Goal: Task Accomplishment & Management: Manage account settings

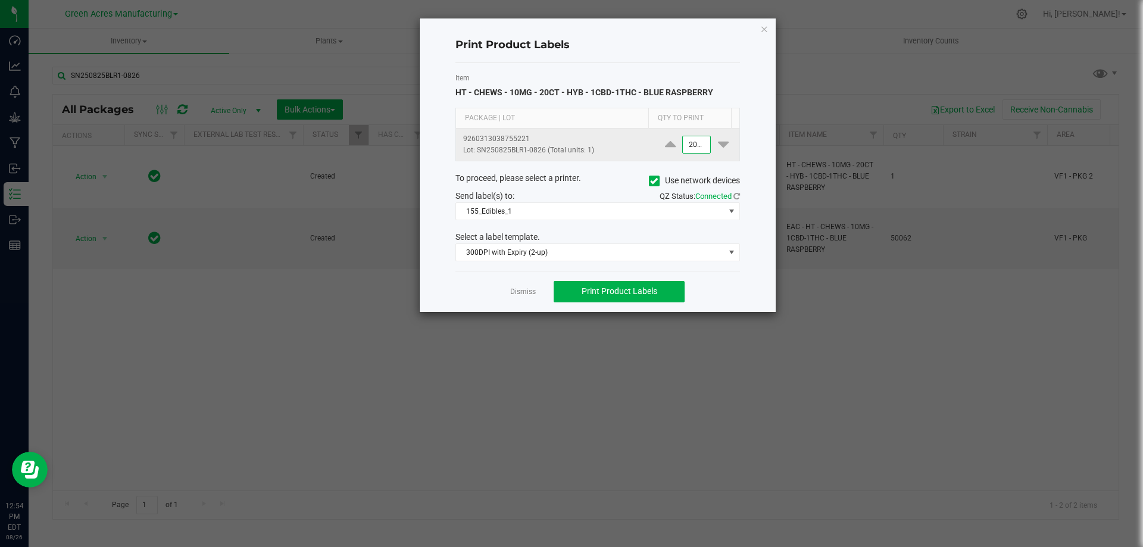
click at [696, 145] on input "2000" at bounding box center [696, 144] width 27 height 17
type input "3"
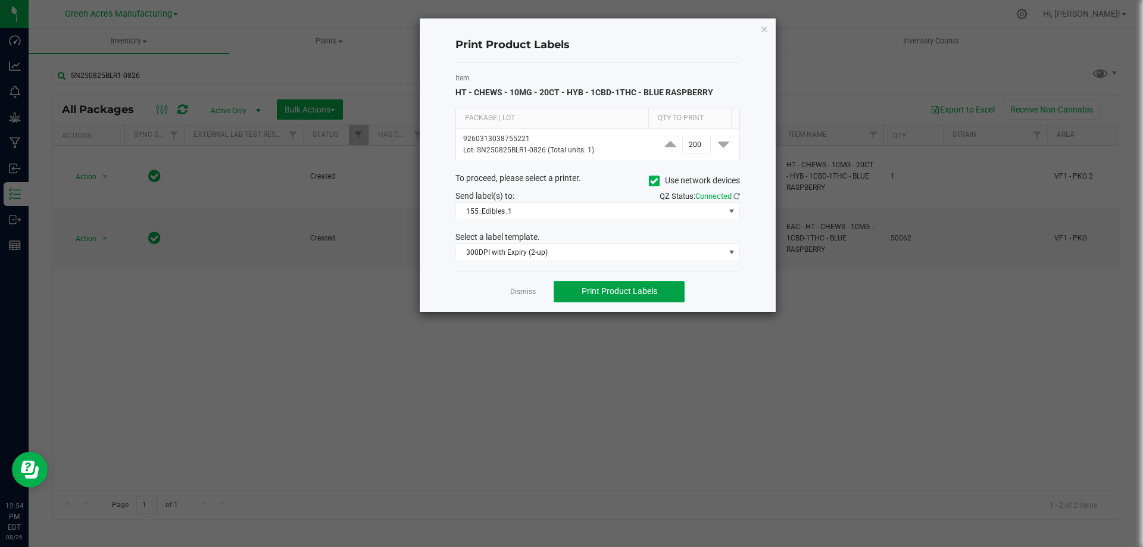
click at [666, 292] on button "Print Product Labels" at bounding box center [619, 291] width 131 height 21
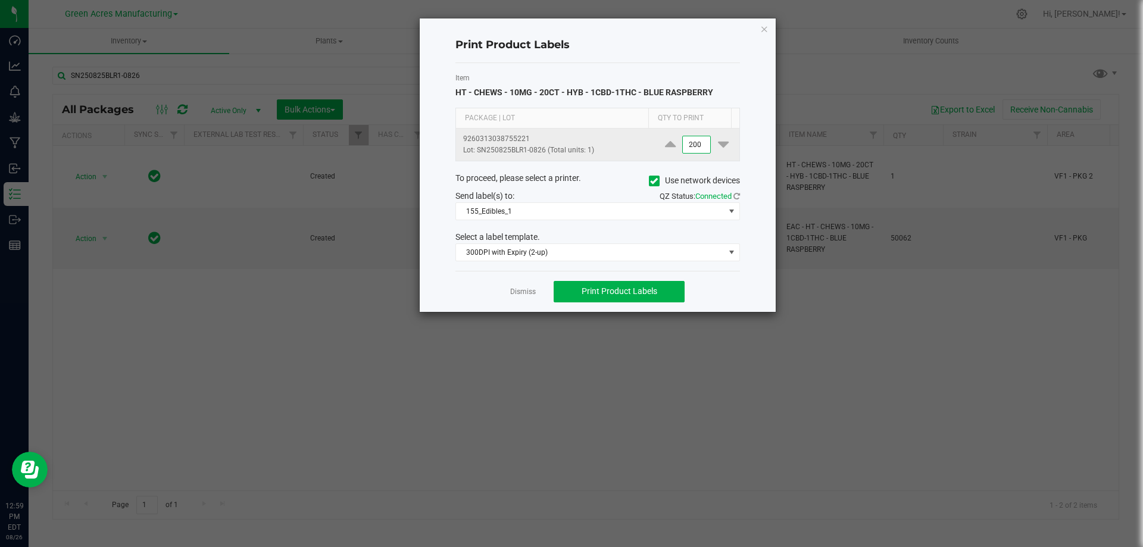
click at [698, 149] on input "200" at bounding box center [696, 144] width 27 height 17
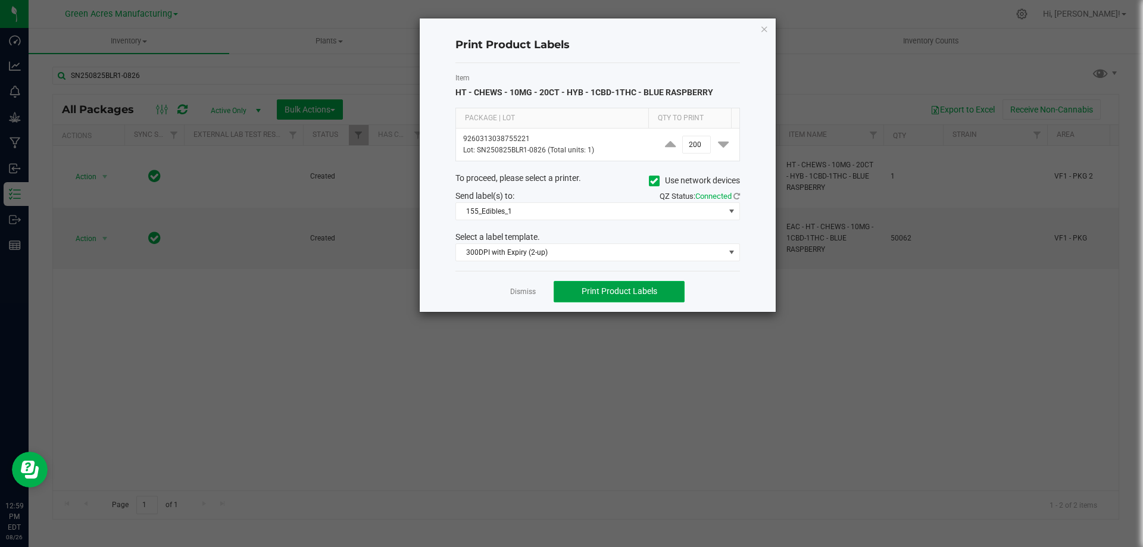
click at [616, 297] on button "Print Product Labels" at bounding box center [619, 291] width 131 height 21
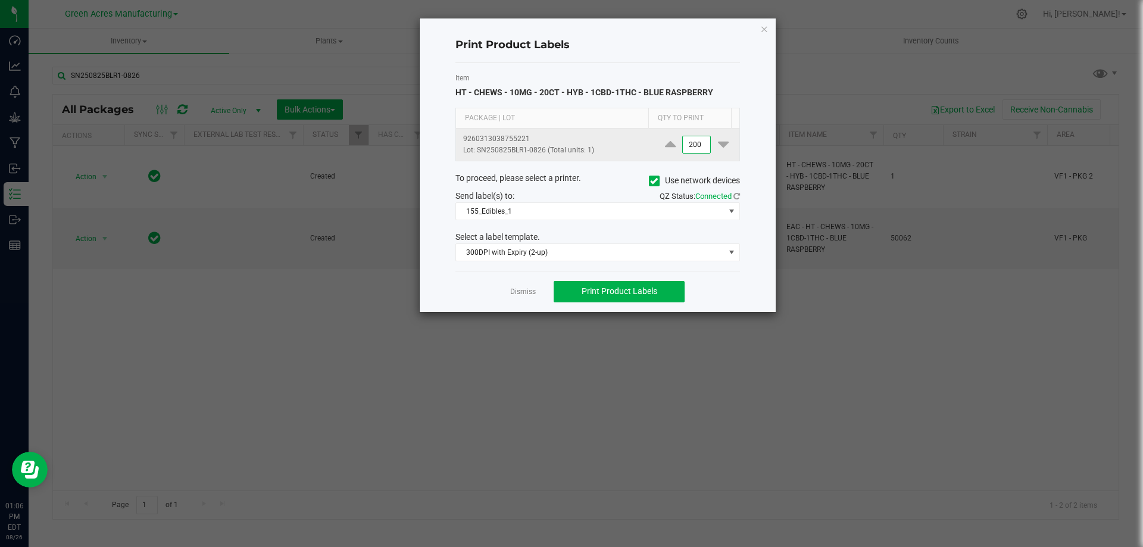
click at [701, 143] on input "200" at bounding box center [696, 144] width 27 height 17
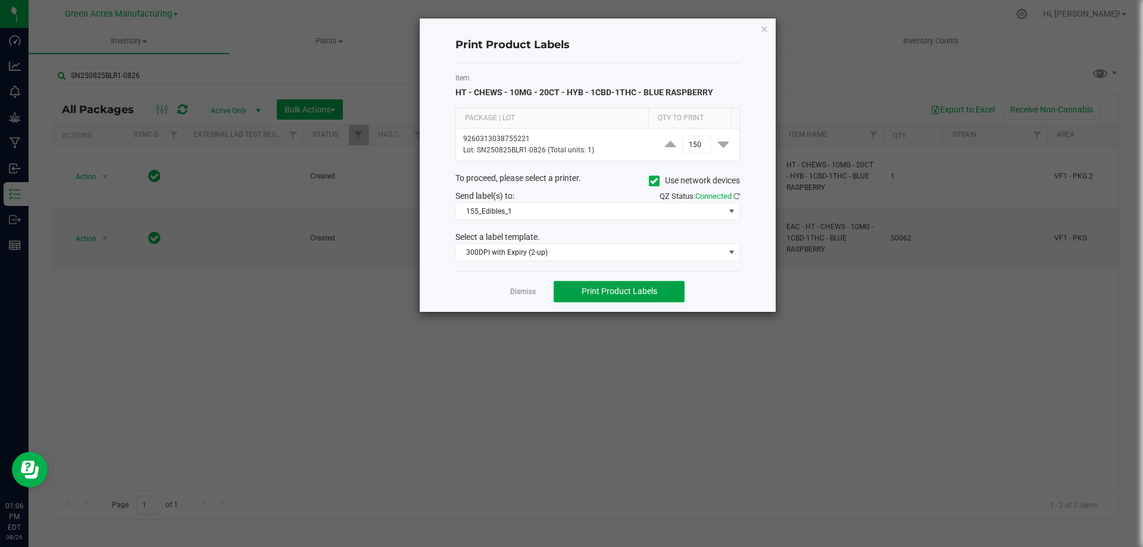
click at [630, 286] on button "Print Product Labels" at bounding box center [619, 291] width 131 height 21
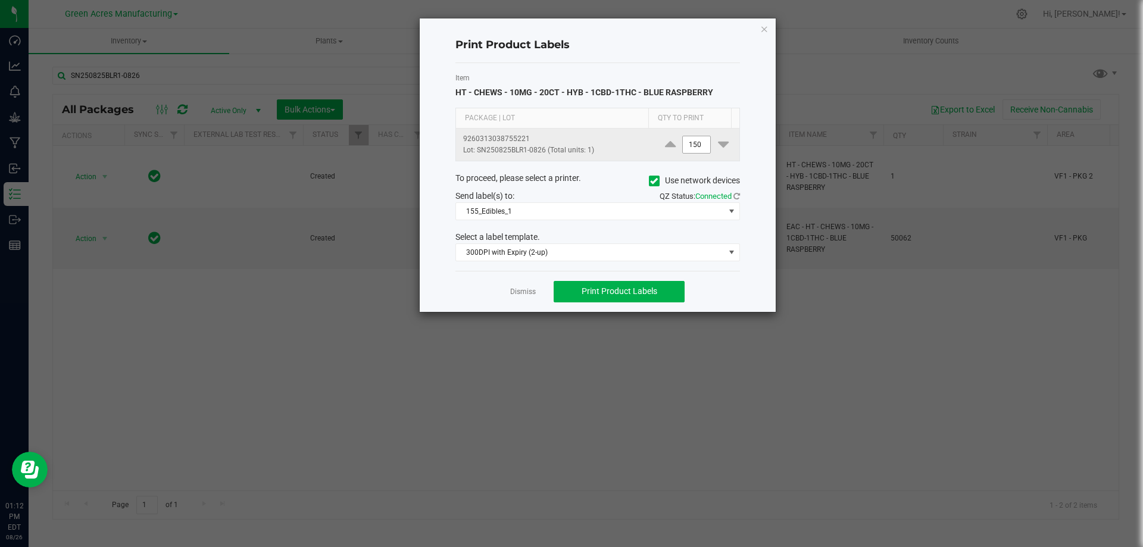
click at [687, 148] on input "150" at bounding box center [696, 144] width 27 height 17
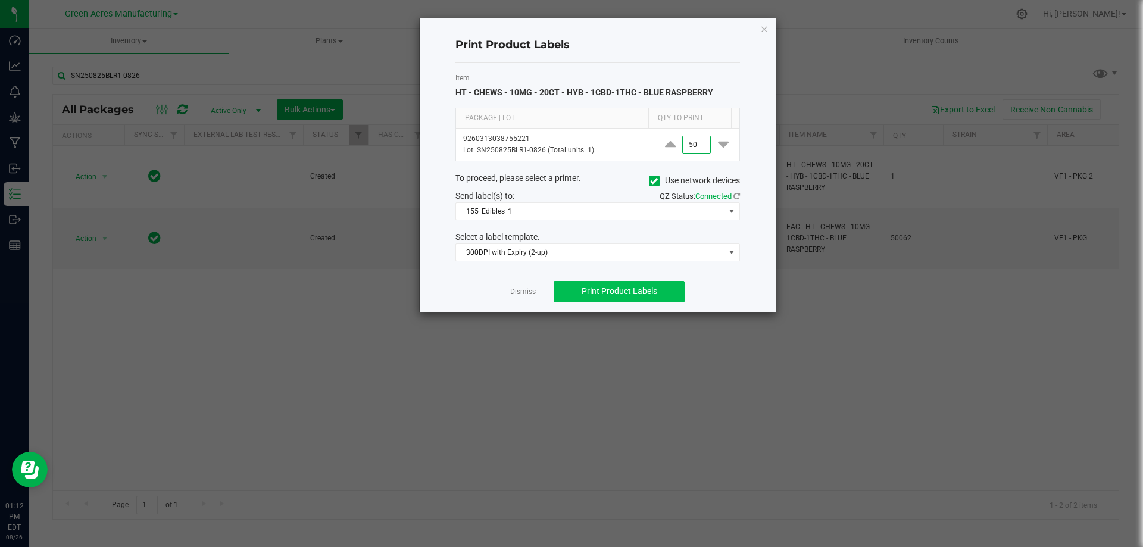
type input "50"
click at [627, 289] on span "Print Product Labels" at bounding box center [620, 291] width 76 height 10
drag, startPoint x: 520, startPoint y: 292, endPoint x: 526, endPoint y: 288, distance: 7.3
click at [523, 290] on link "Dismiss" at bounding box center [523, 292] width 26 height 10
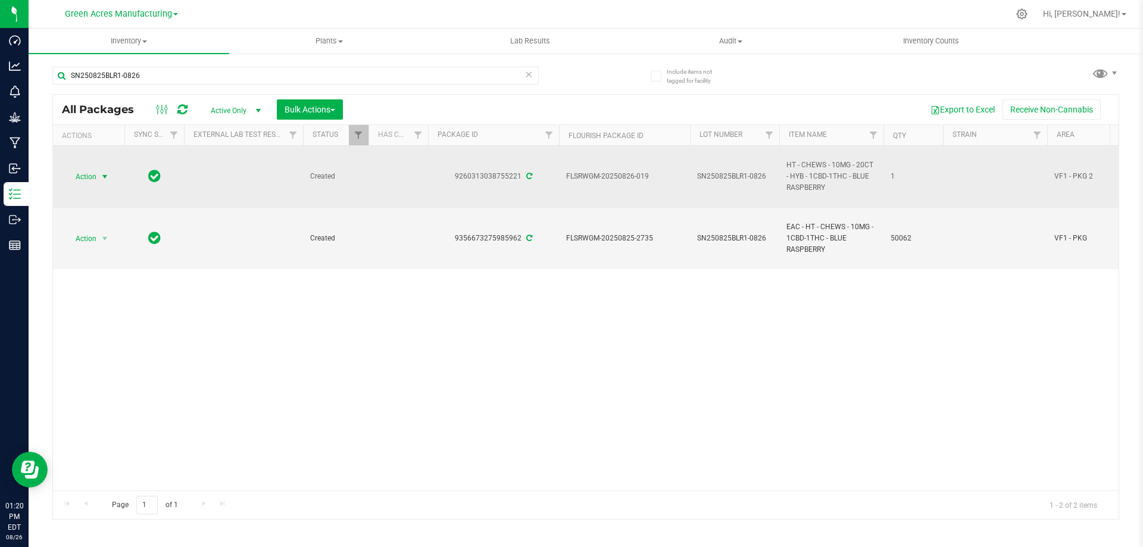
click at [86, 177] on span "Action" at bounding box center [81, 176] width 32 height 17
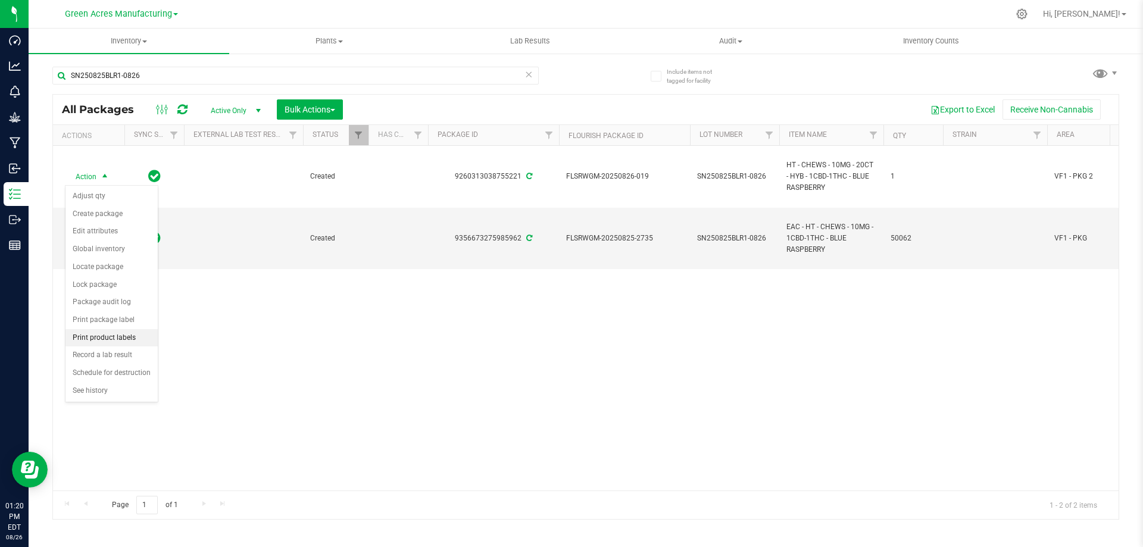
click at [115, 342] on li "Print product labels" at bounding box center [111, 338] width 92 height 18
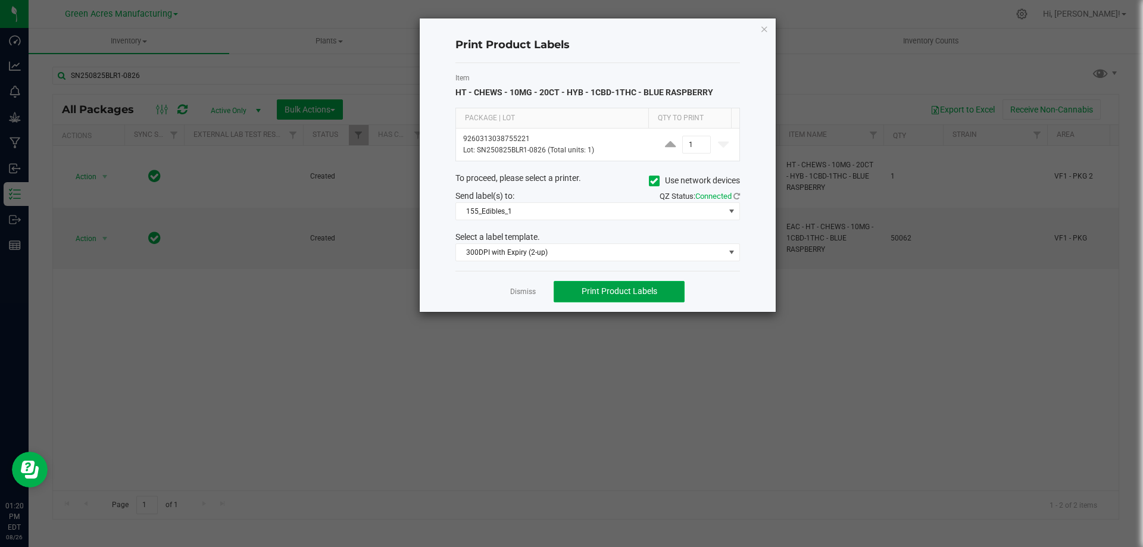
click at [608, 292] on span "Print Product Labels" at bounding box center [620, 291] width 76 height 10
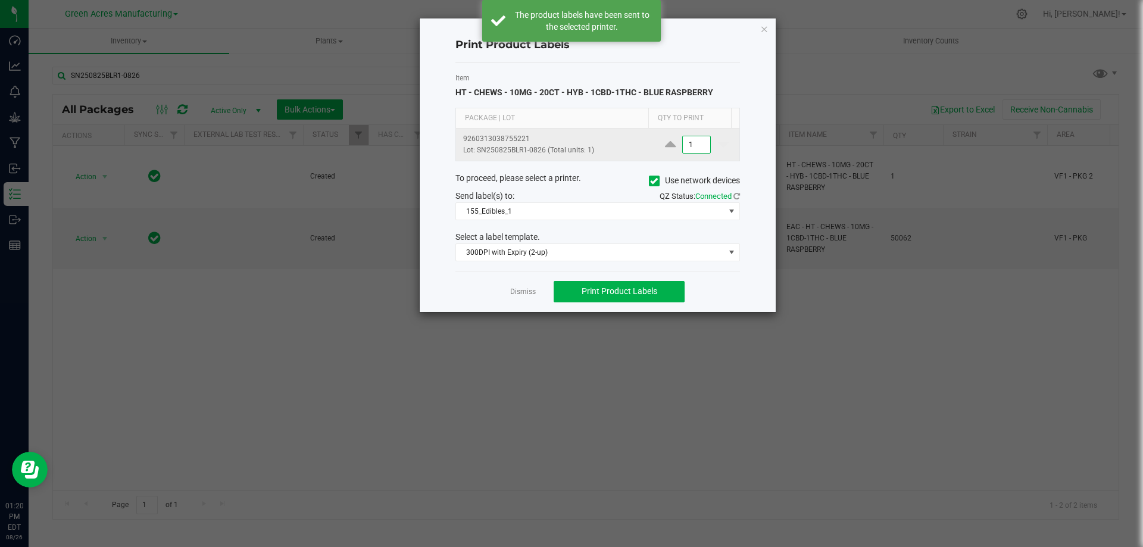
click at [690, 146] on input "1" at bounding box center [696, 144] width 27 height 17
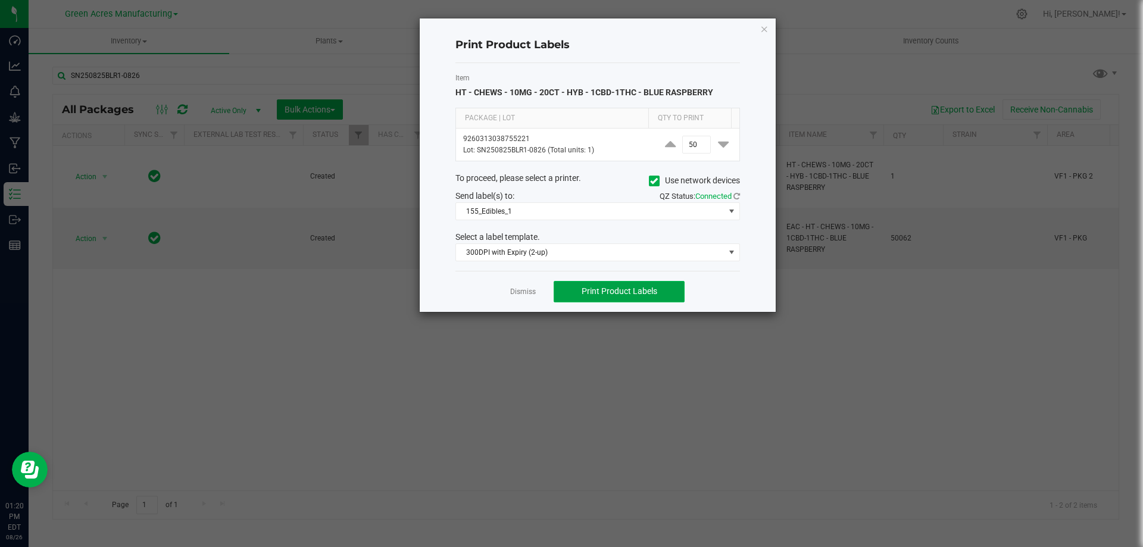
click at [641, 292] on span "Print Product Labels" at bounding box center [620, 291] width 76 height 10
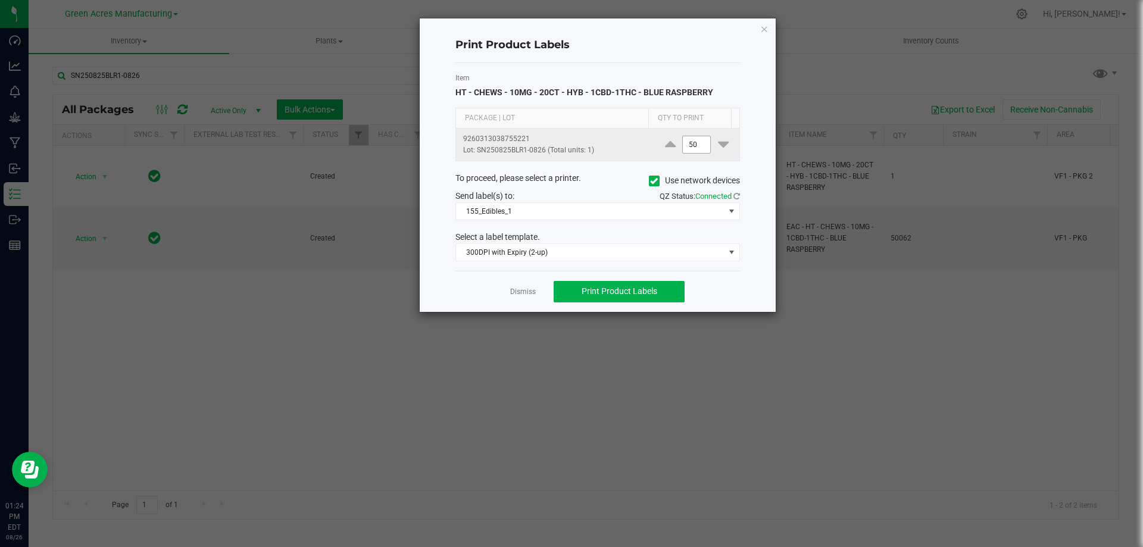
click at [691, 145] on input "50" at bounding box center [696, 144] width 27 height 17
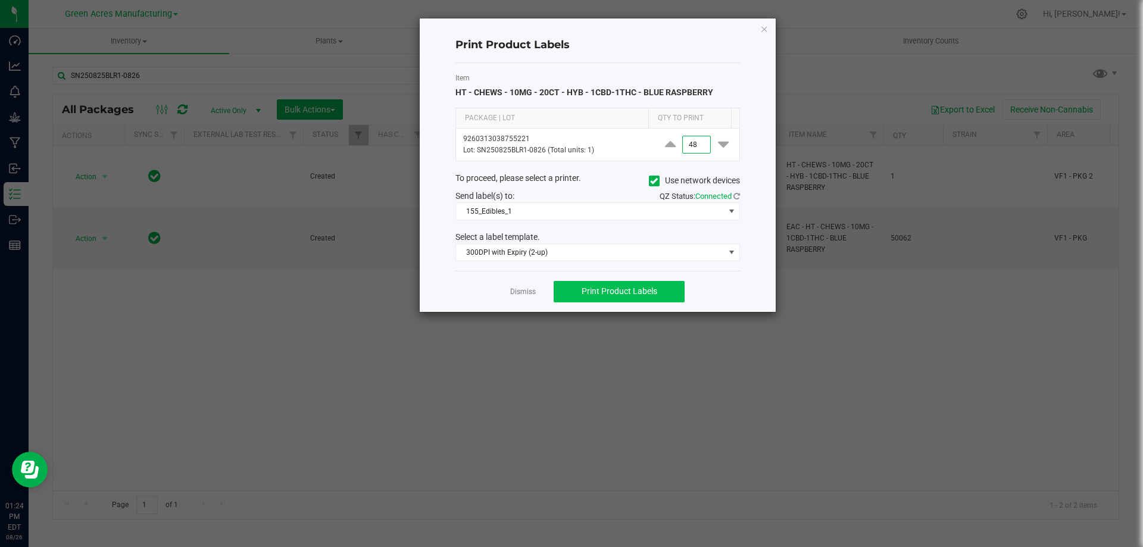
type input "48"
click at [601, 295] on span "Print Product Labels" at bounding box center [620, 291] width 76 height 10
click at [533, 295] on link "Dismiss" at bounding box center [523, 292] width 26 height 10
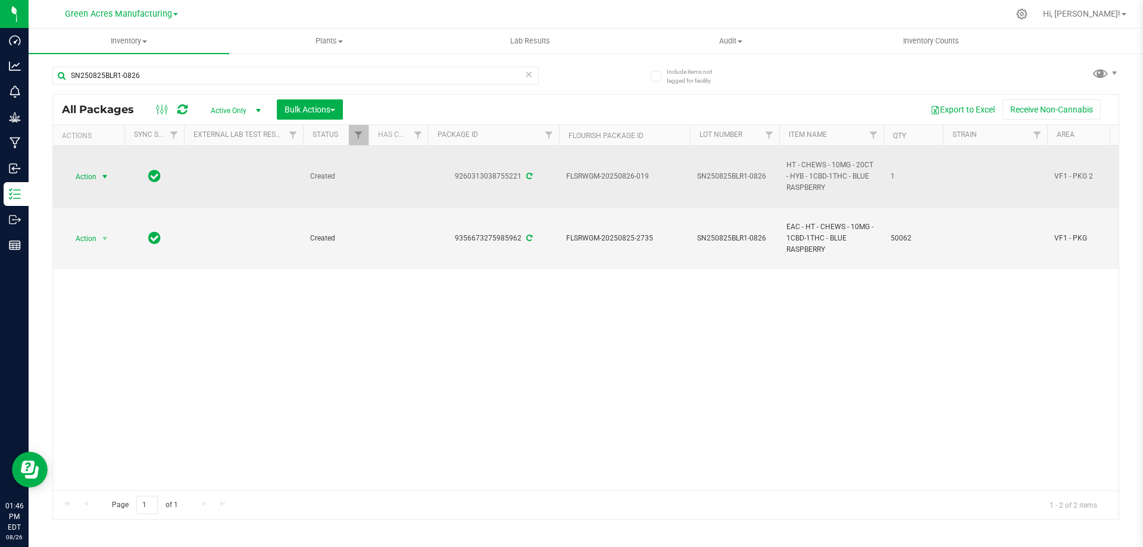
click at [107, 174] on span "select" at bounding box center [105, 177] width 10 height 10
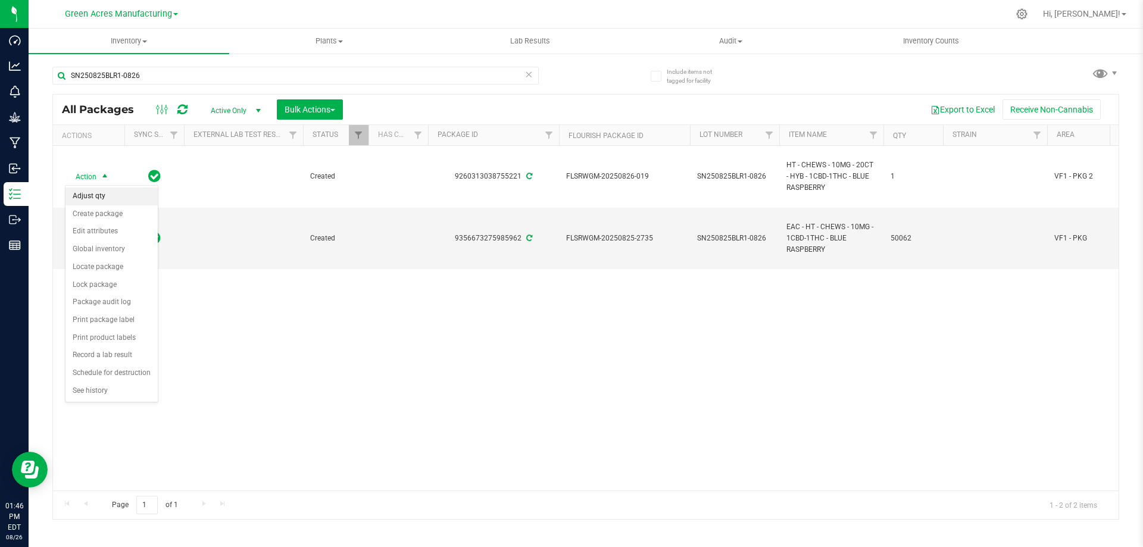
click at [107, 198] on li "Adjust qty" at bounding box center [111, 196] width 92 height 18
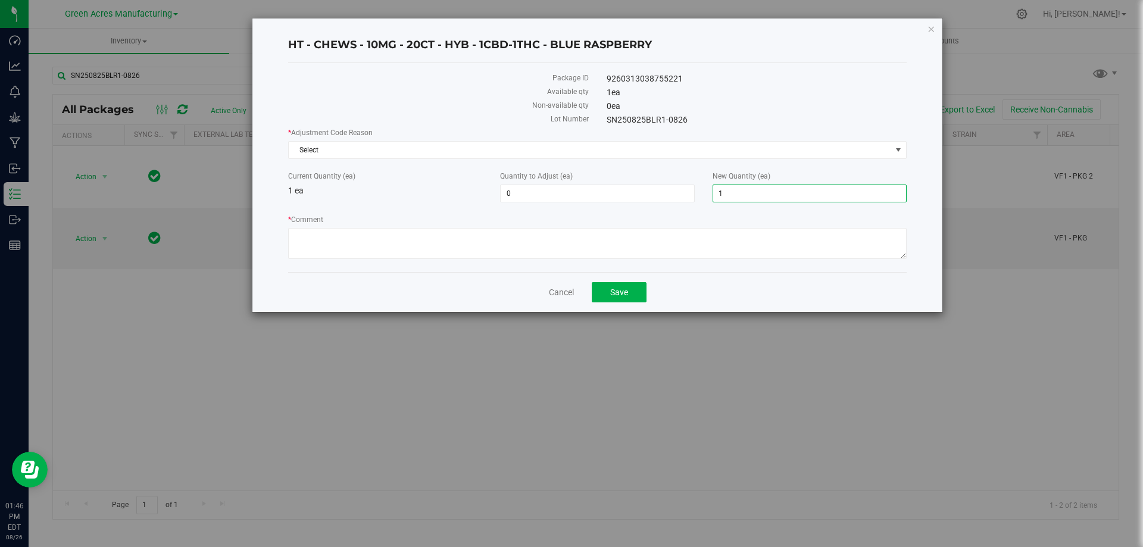
click at [732, 195] on span "1 1" at bounding box center [809, 194] width 194 height 18
click at [738, 195] on input "1" at bounding box center [809, 193] width 193 height 17
type input "0"
type input "-1"
type input "0"
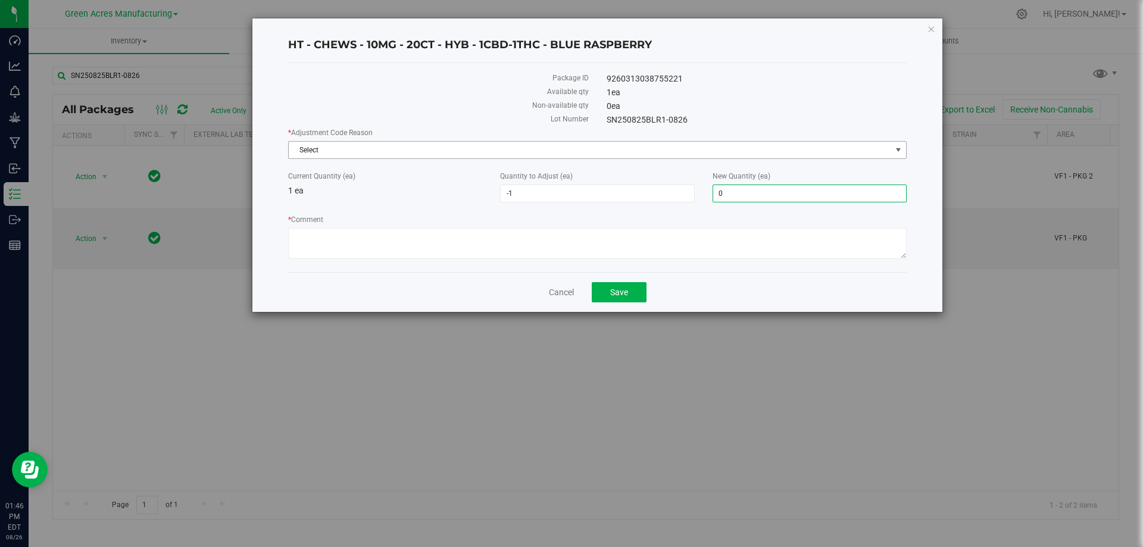
click at [706, 148] on span "Select" at bounding box center [590, 150] width 602 height 17
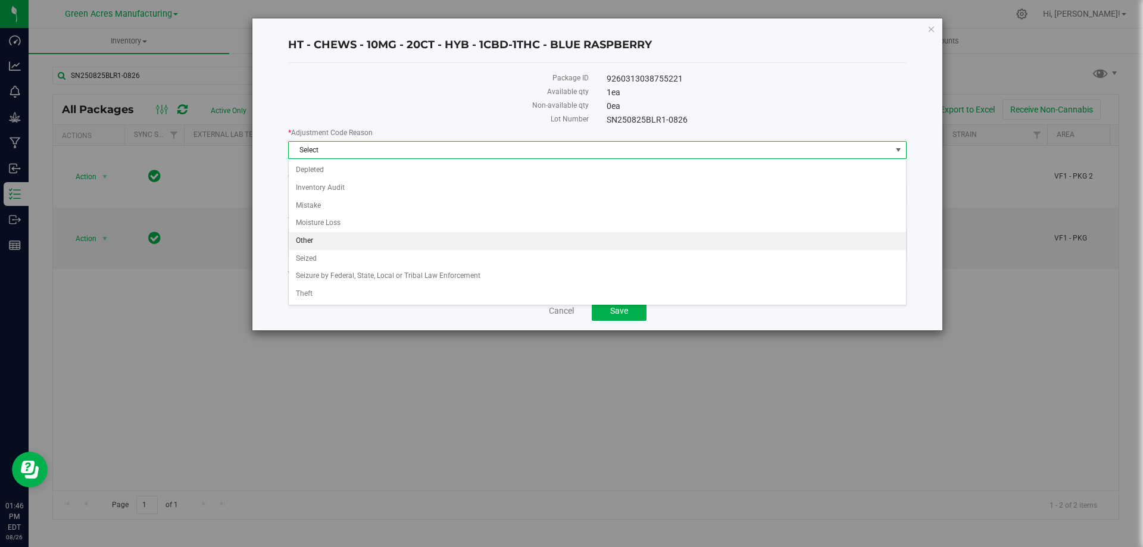
click at [397, 236] on li "Other" at bounding box center [597, 241] width 617 height 18
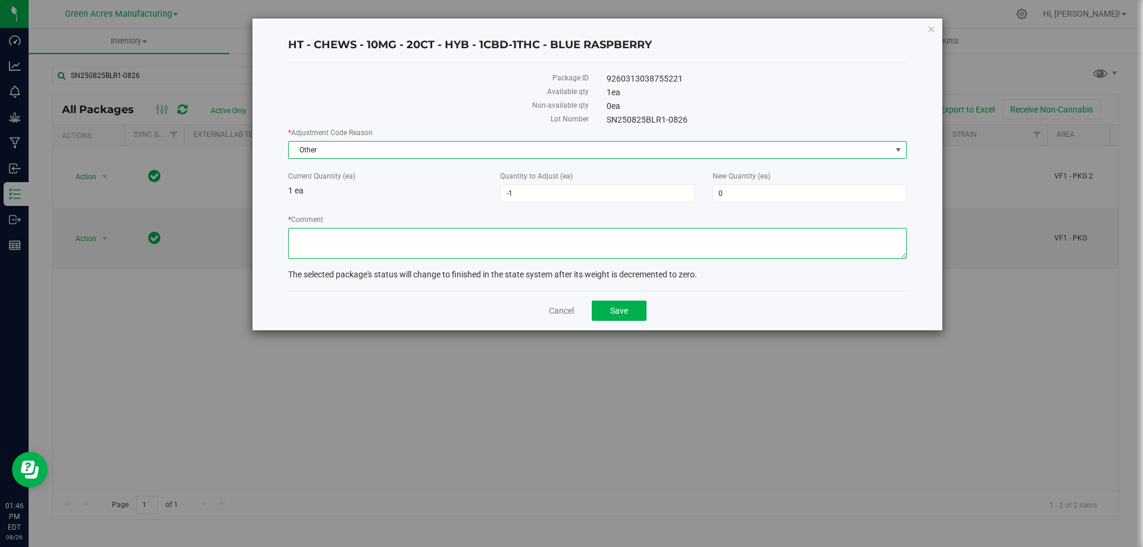
drag, startPoint x: 401, startPoint y: 250, endPoint x: 412, endPoint y: 248, distance: 11.4
click at [405, 250] on textarea "* Comment" at bounding box center [597, 243] width 618 height 31
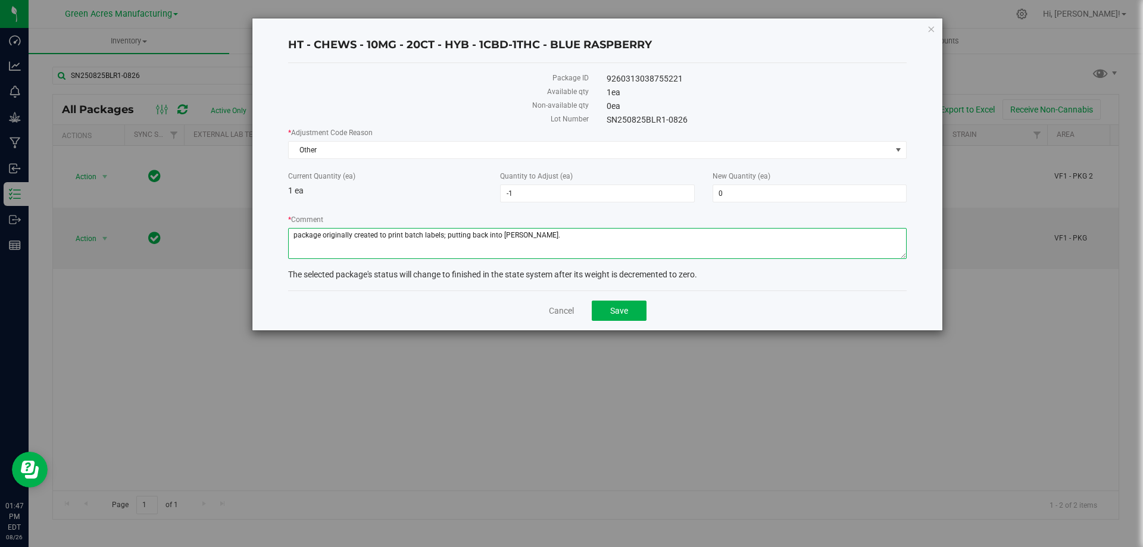
click at [507, 235] on textarea "* Comment" at bounding box center [597, 243] width 618 height 31
click at [506, 235] on textarea "* Comment" at bounding box center [597, 243] width 618 height 31
click at [507, 235] on textarea "* Comment" at bounding box center [597, 243] width 618 height 31
click at [507, 236] on textarea "* Comment" at bounding box center [597, 243] width 618 height 31
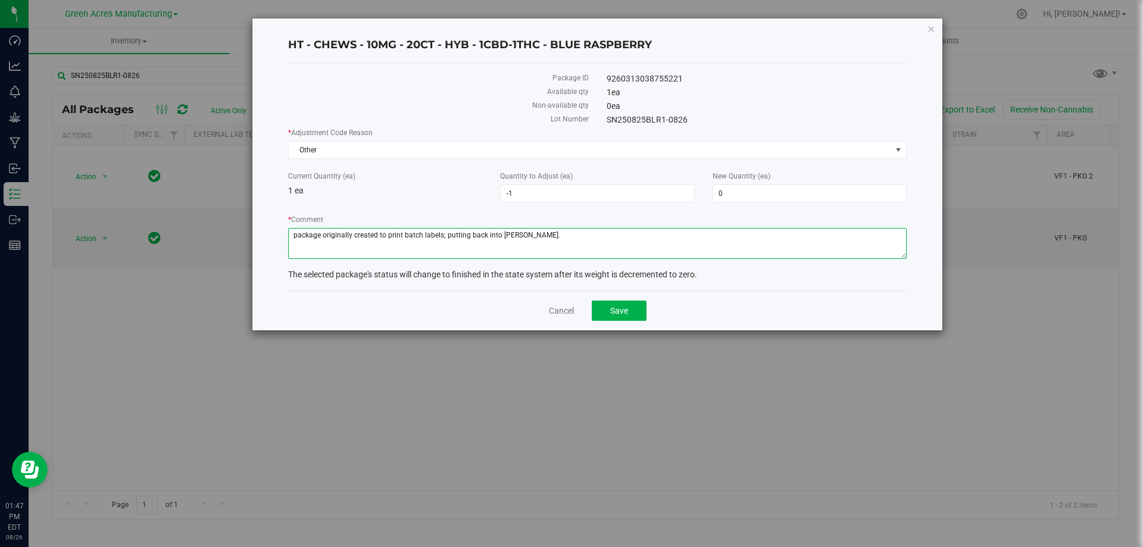
click at [507, 236] on textarea "* Comment" at bounding box center [597, 243] width 618 height 31
click at [471, 257] on textarea "* Comment" at bounding box center [597, 243] width 618 height 31
type textarea "package originally created to print batch labels; putting back into eaches."
click at [614, 314] on span "Save" at bounding box center [619, 311] width 18 height 10
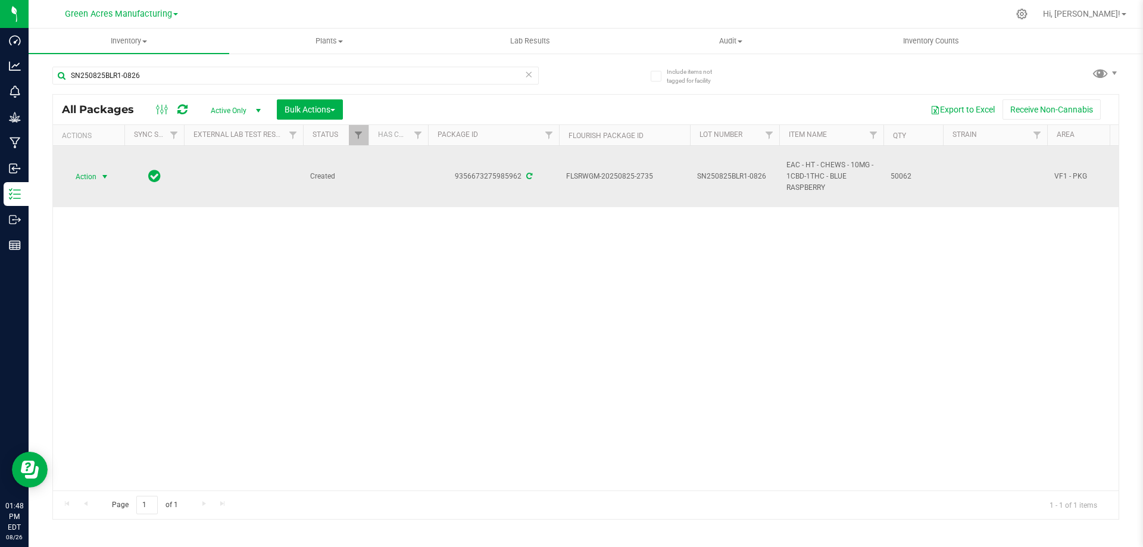
click at [98, 176] on span "select" at bounding box center [105, 176] width 15 height 17
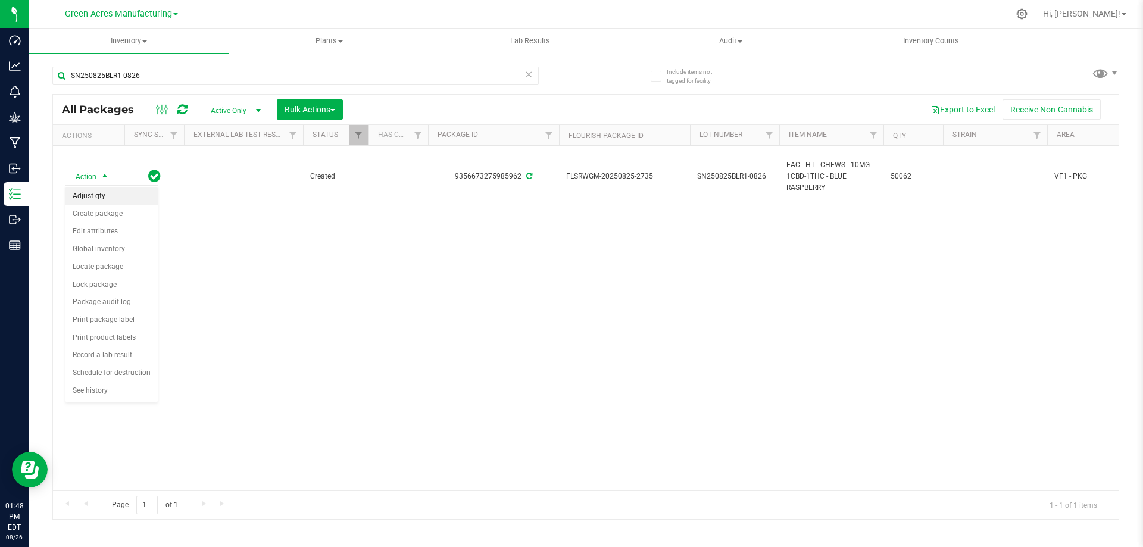
click at [101, 198] on li "Adjust qty" at bounding box center [111, 196] width 92 height 18
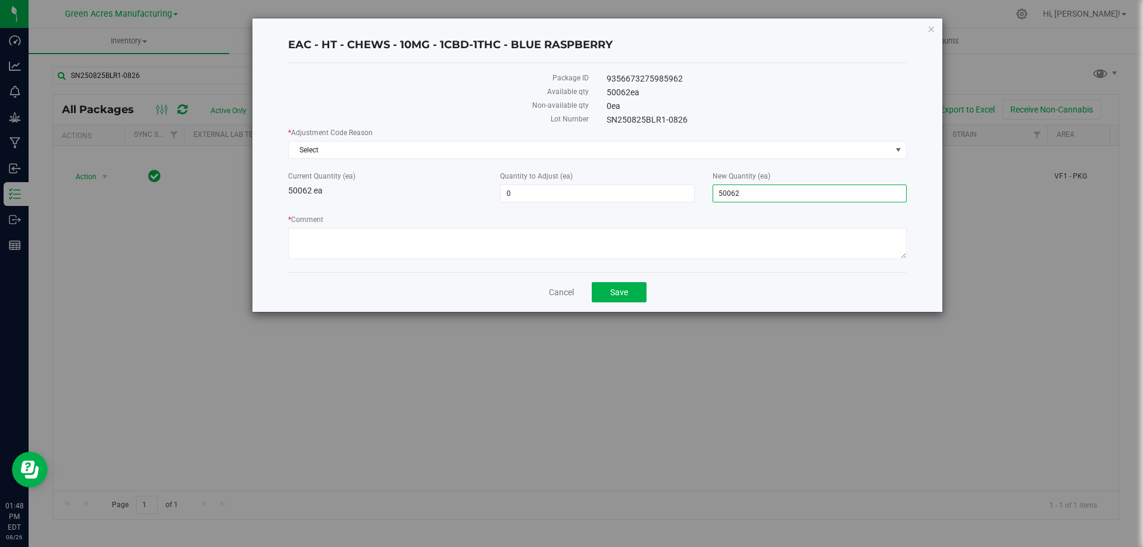
click at [761, 192] on span "50,062 50062" at bounding box center [809, 194] width 194 height 18
click at [761, 192] on input "50062" at bounding box center [809, 193] width 193 height 17
type input "52493"
type input "2,431"
type input "52,493"
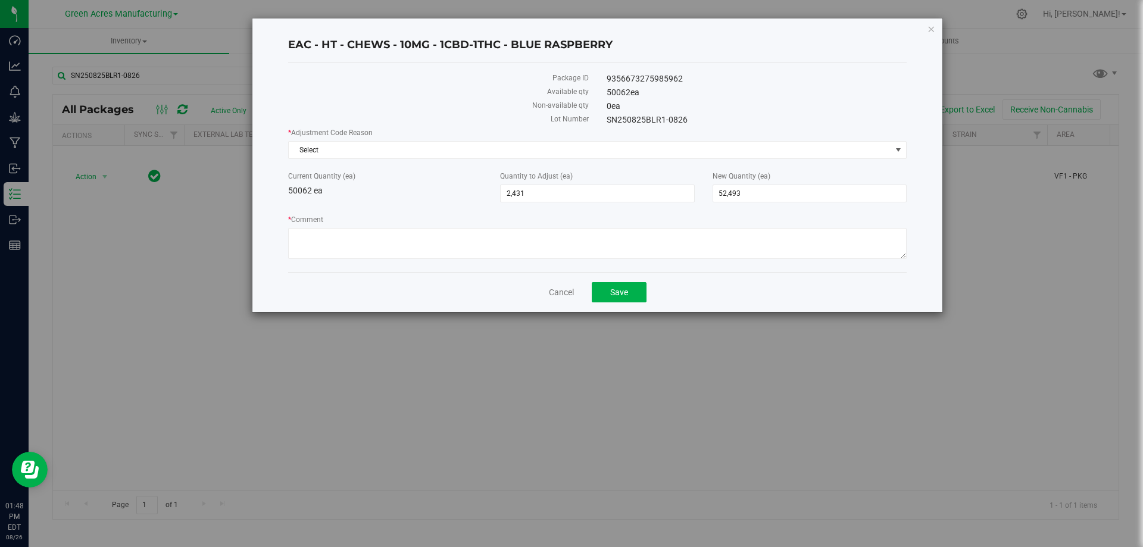
click at [740, 278] on div "Cancel Save" at bounding box center [597, 292] width 618 height 40
paste textarea "package originally created to print batch labels; putting back into eaches."
drag, startPoint x: 442, startPoint y: 235, endPoint x: 283, endPoint y: 237, distance: 158.3
click at [283, 237] on div "EAC - HT - CHEWS - 10MG - 1CBD-1THC - BLUE RASPBERRY Package ID 935667327598596…" at bounding box center [597, 164] width 690 height 293
type textarea "."
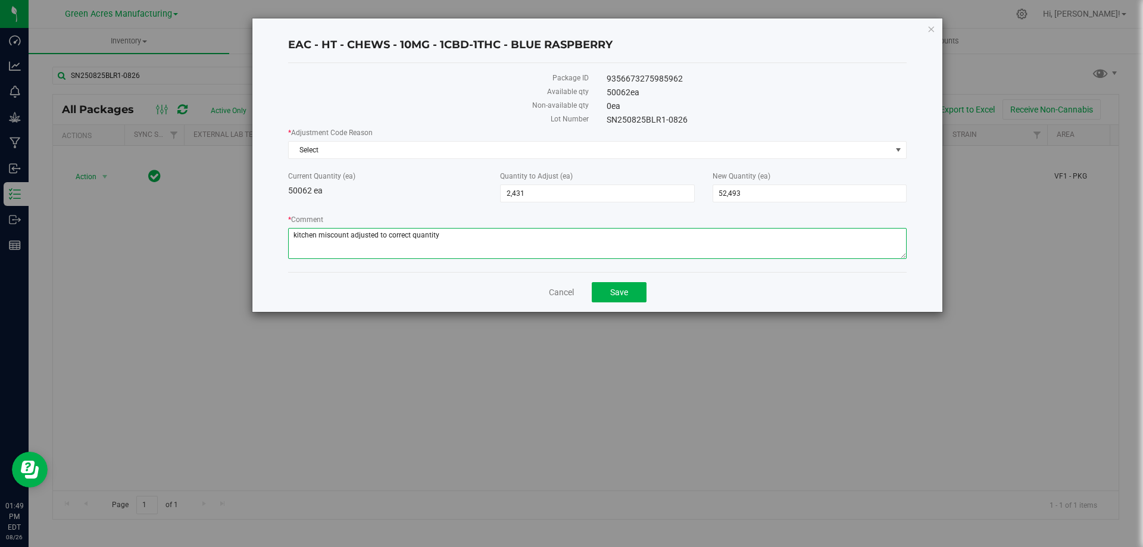
click at [346, 236] on textarea "* Comment" at bounding box center [597, 243] width 618 height 31
click at [348, 236] on textarea "* Comment" at bounding box center [597, 243] width 618 height 31
click at [399, 150] on span "Select" at bounding box center [590, 150] width 602 height 17
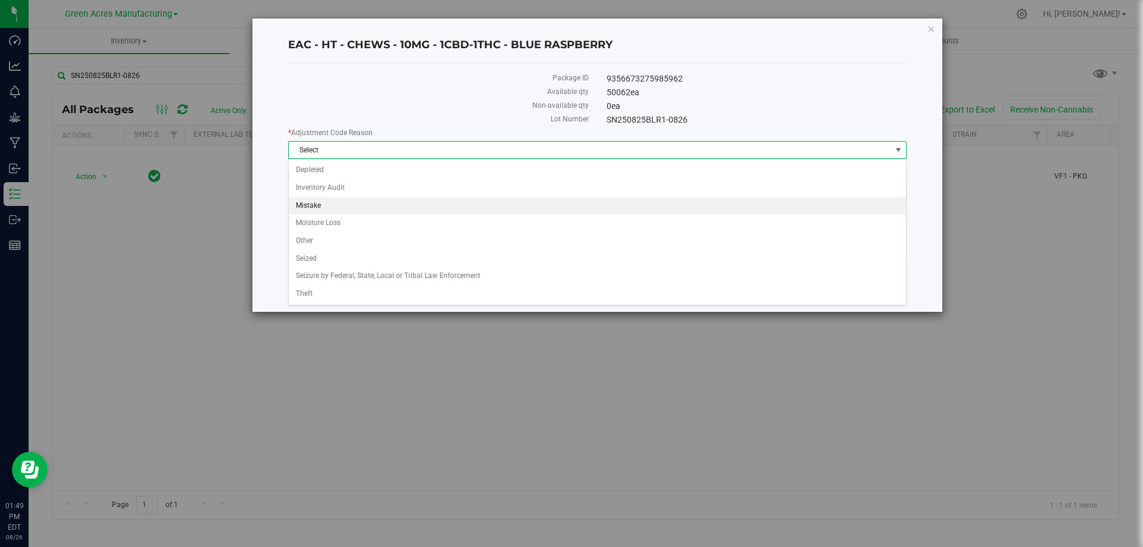
click at [334, 200] on li "Mistake" at bounding box center [597, 206] width 617 height 18
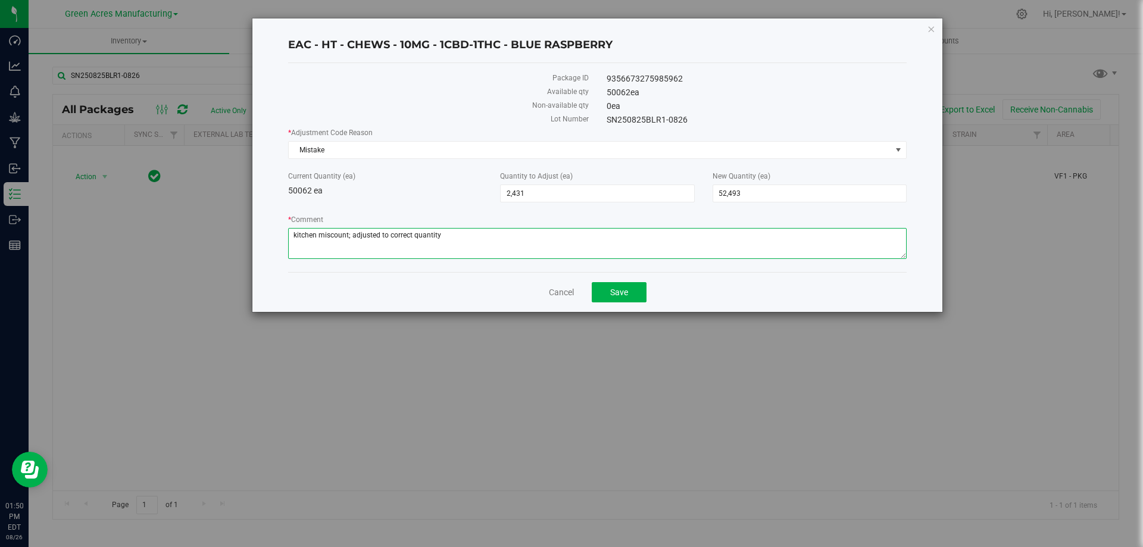
drag, startPoint x: 389, startPoint y: 237, endPoint x: 410, endPoint y: 238, distance: 20.9
click at [411, 237] on textarea "* Comment" at bounding box center [597, 243] width 618 height 31
click at [461, 238] on textarea "* Comment" at bounding box center [597, 243] width 618 height 31
click at [470, 236] on textarea "* Comment" at bounding box center [597, 243] width 618 height 31
type textarea "kitchen miscount; adjusted to more accurate quantity."
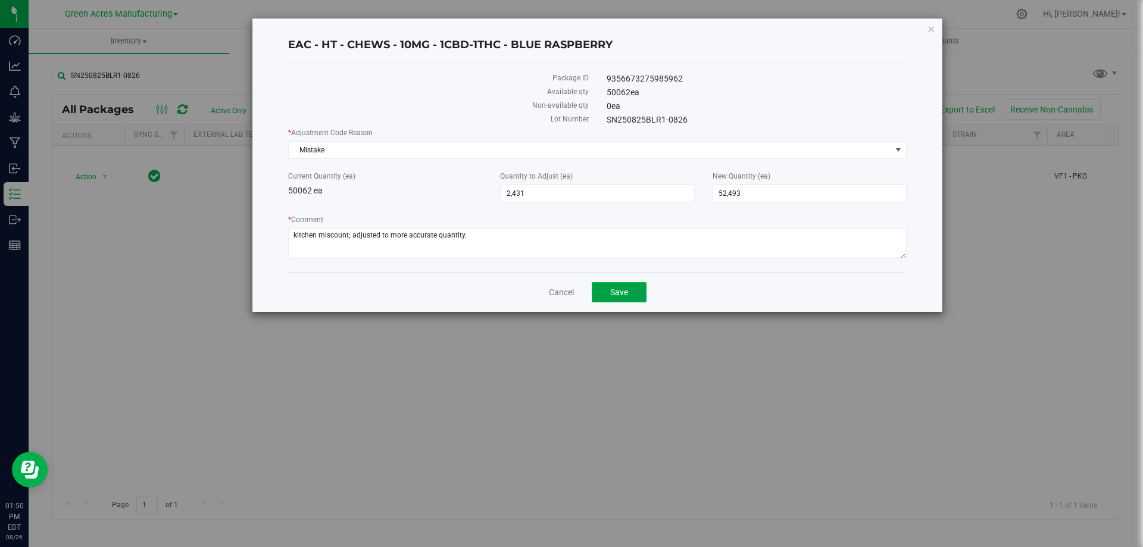
click at [613, 289] on span "Save" at bounding box center [619, 292] width 18 height 10
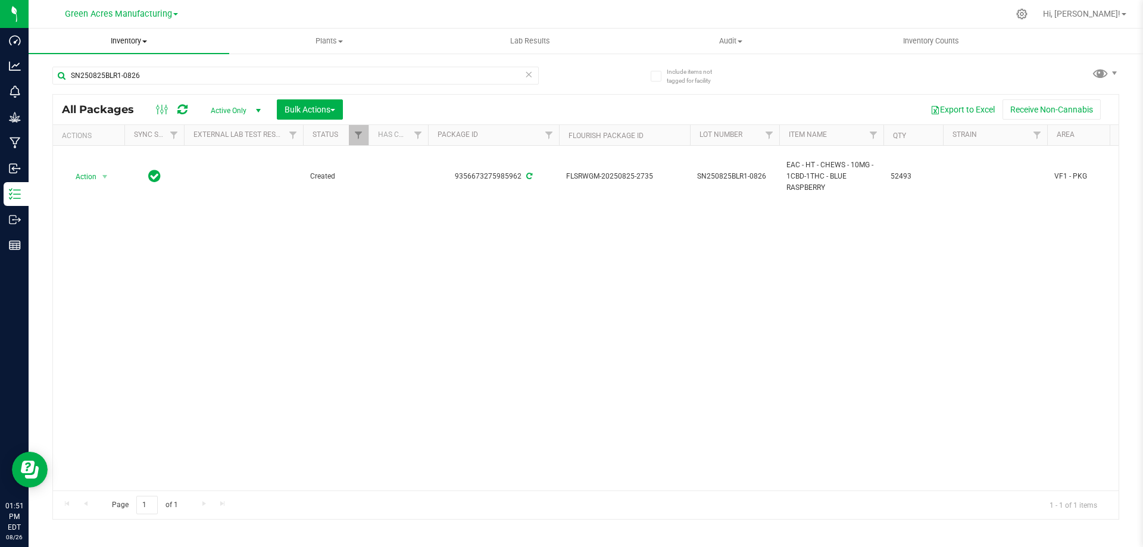
click at [142, 42] on span "Inventory" at bounding box center [129, 41] width 201 height 11
click at [126, 140] on span "From bill of materials" at bounding box center [83, 143] width 108 height 10
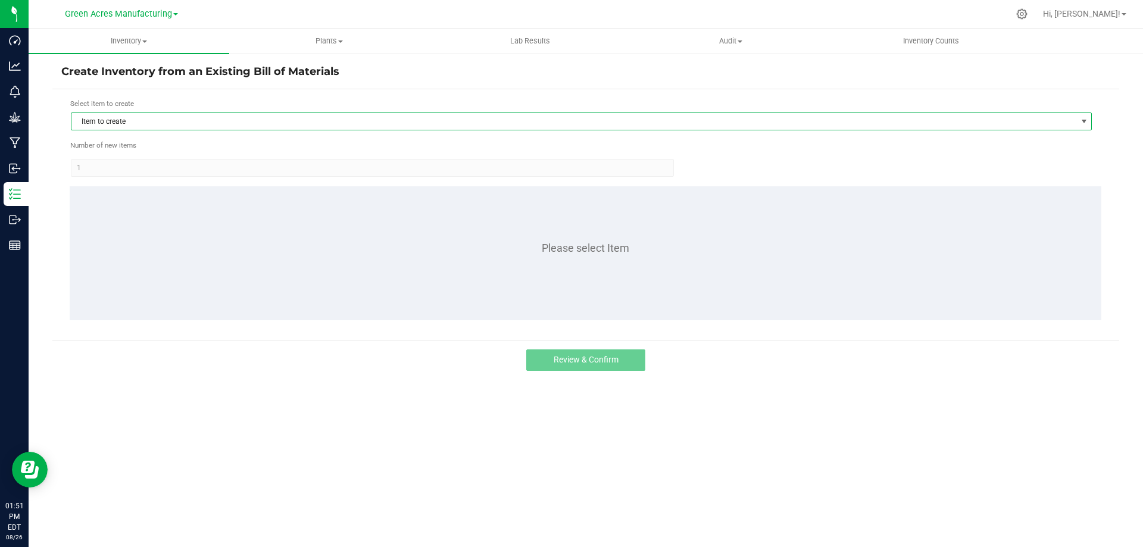
click at [632, 120] on span "Item to create" at bounding box center [573, 121] width 1005 height 17
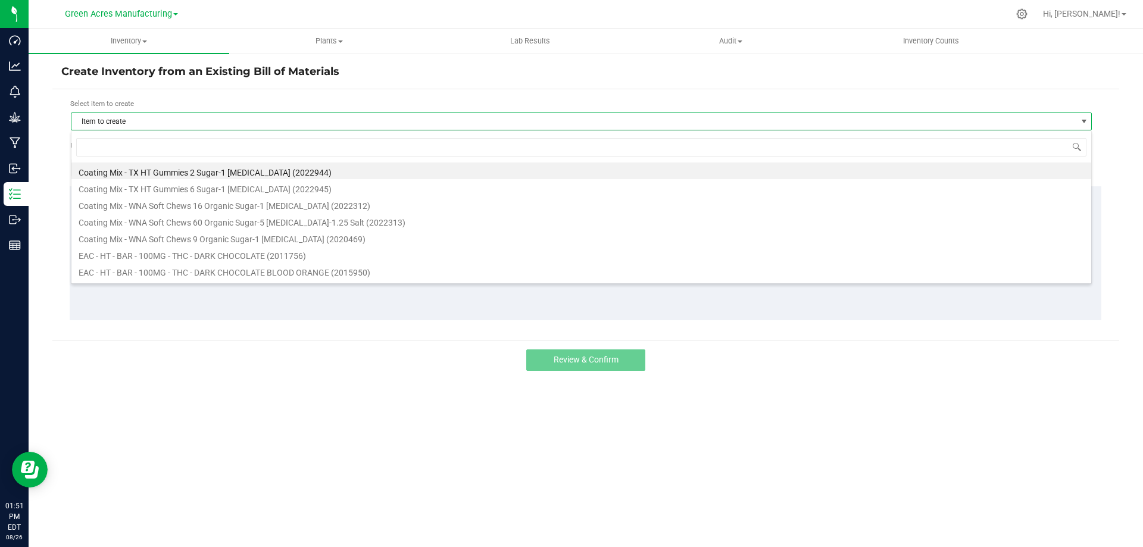
scroll to position [18, 1021]
type input "blue raspberry"
click at [244, 208] on li "HT - CHEWS - 10MG - 20CT - HYB - 1CBD-1THC - BLUE RASPBERRY (1018236)" at bounding box center [581, 204] width 1020 height 17
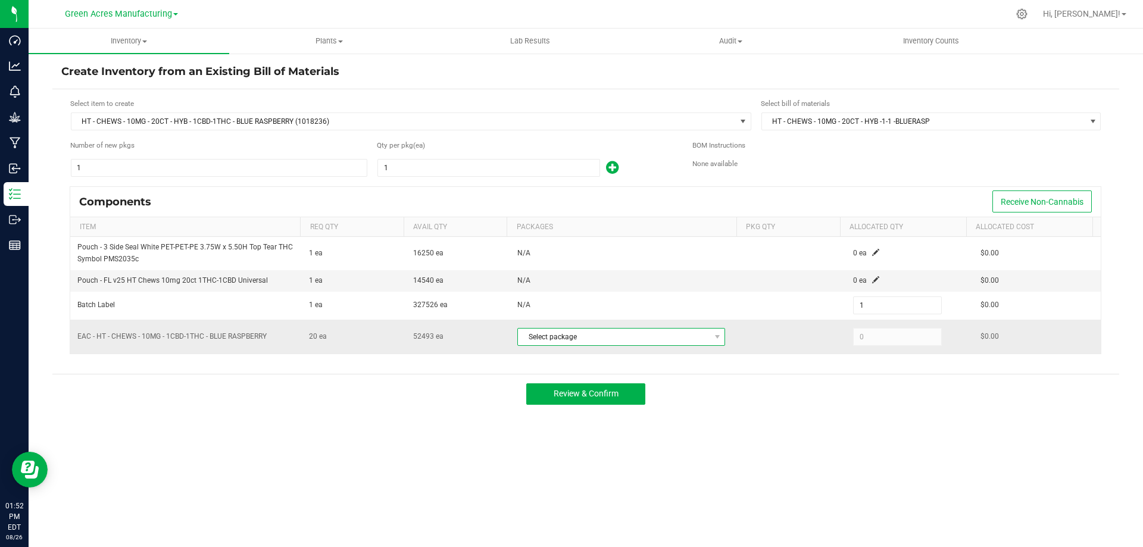
click at [670, 339] on span "Select package" at bounding box center [614, 337] width 192 height 17
click at [684, 387] on li "9356673275985962 (SN250825BLR1-0826)" at bounding box center [620, 385] width 213 height 17
type input "20"
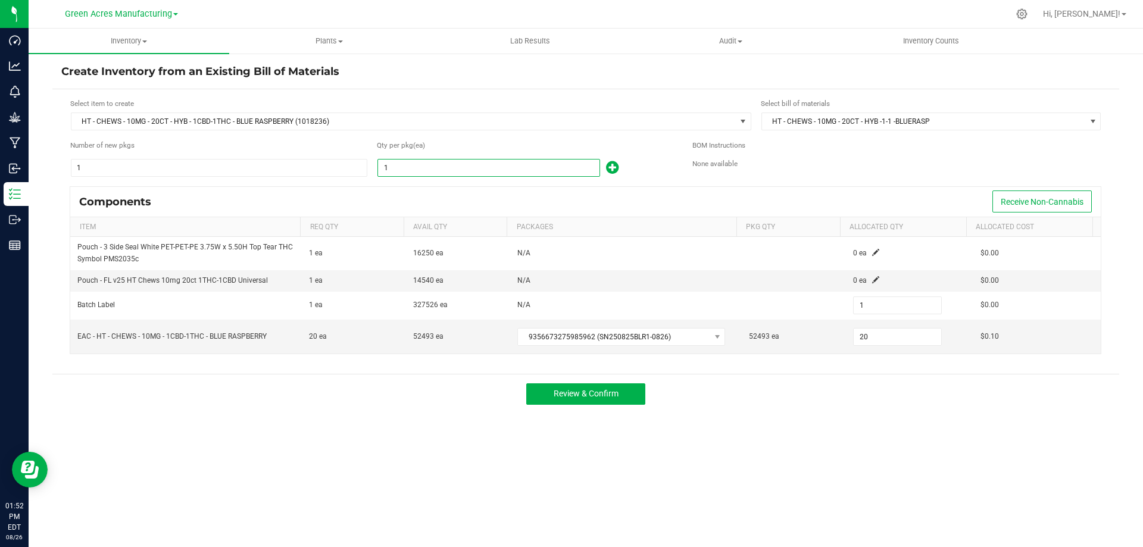
click at [418, 173] on input "1" at bounding box center [488, 168] width 221 height 17
type input "2"
type input "26"
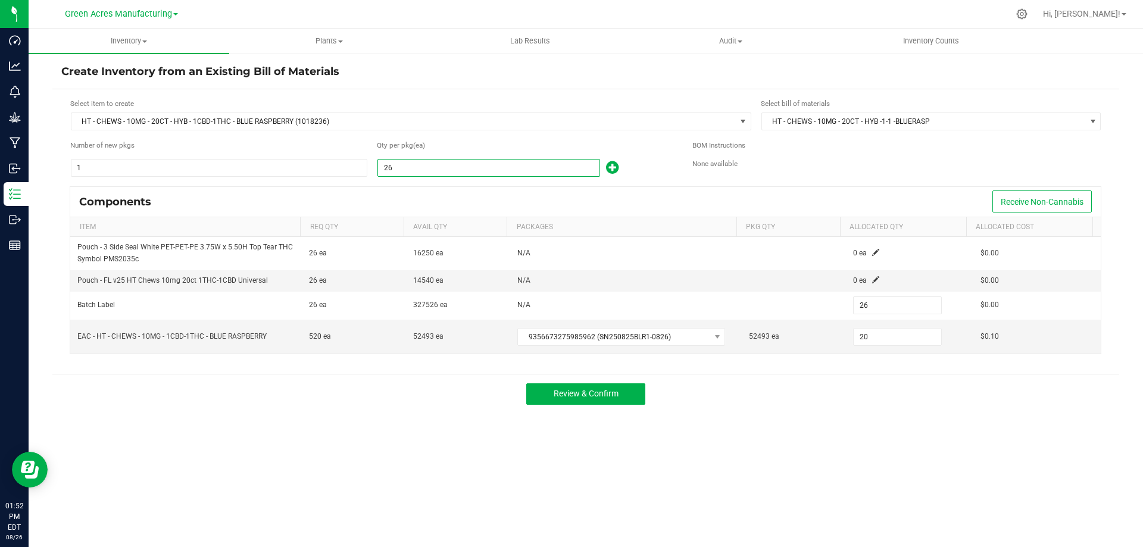
type input "260"
type input "2600"
type input "2,600"
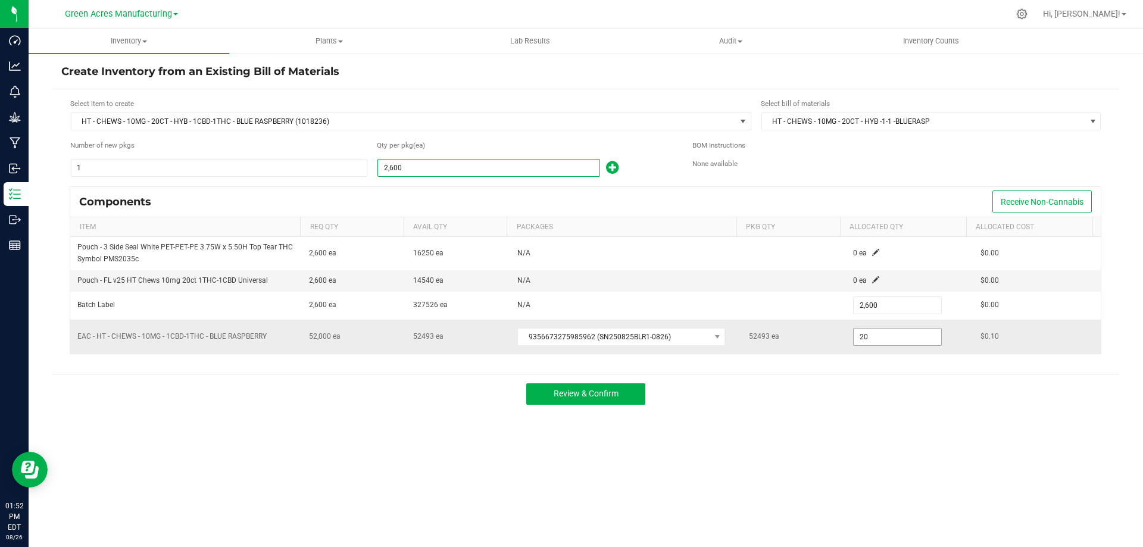
click at [870, 340] on input "20" at bounding box center [897, 337] width 87 height 17
type input "52,000"
click at [872, 281] on span at bounding box center [875, 279] width 7 height 7
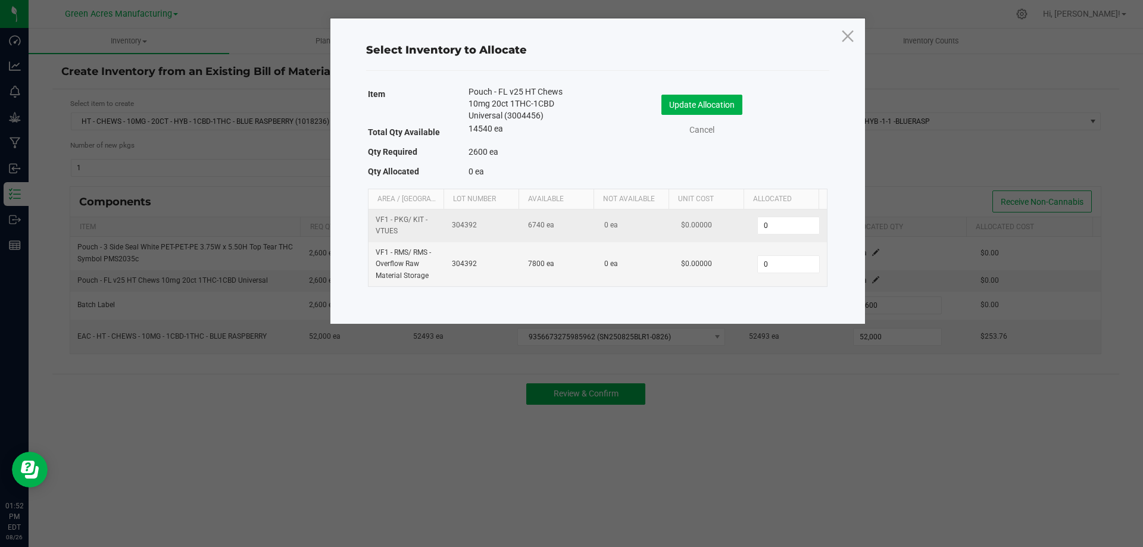
click at [793, 235] on td "0" at bounding box center [788, 226] width 76 height 33
click at [785, 224] on input "0" at bounding box center [788, 225] width 61 height 17
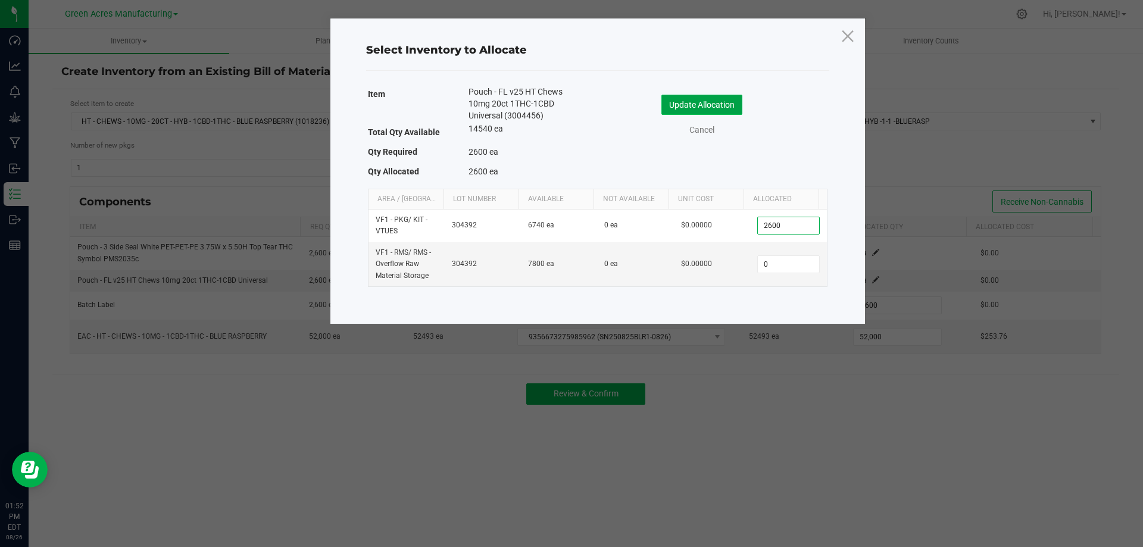
type input "2,600"
click at [688, 108] on button "Update Allocation" at bounding box center [701, 105] width 81 height 20
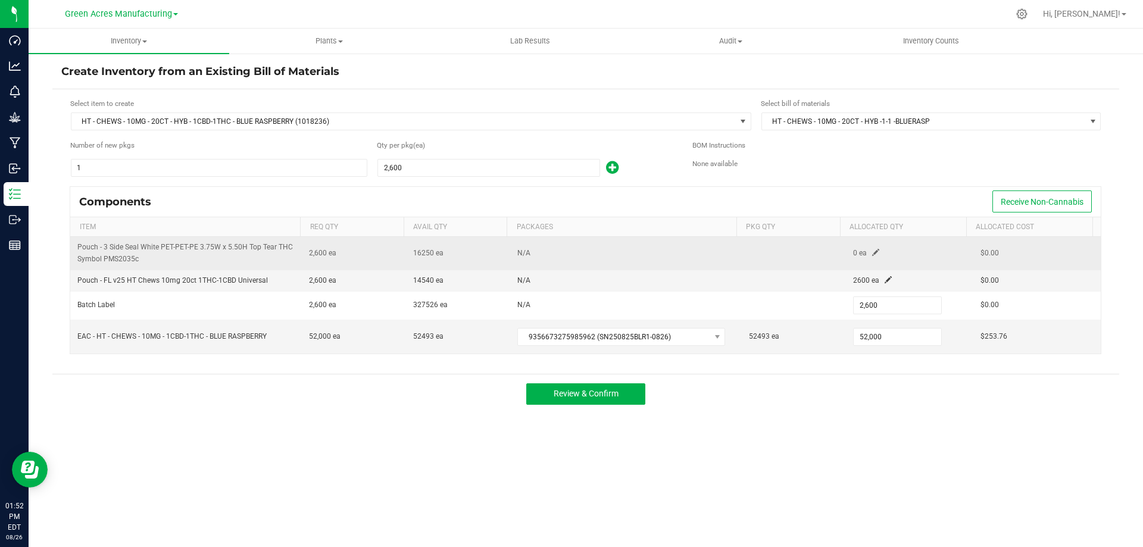
click at [872, 251] on span at bounding box center [875, 252] width 7 height 7
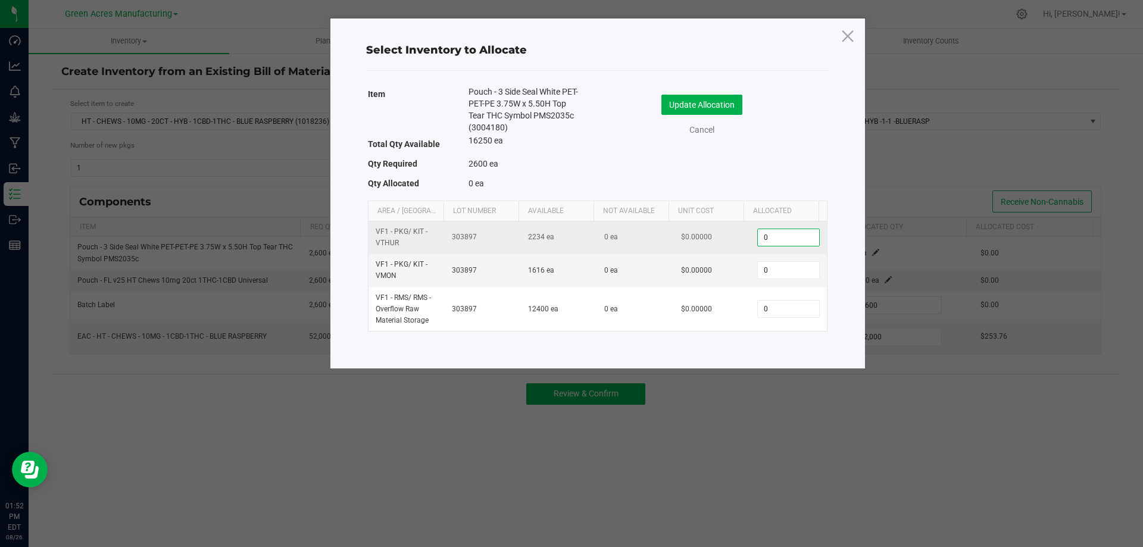
click at [767, 240] on input "0" at bounding box center [788, 237] width 61 height 17
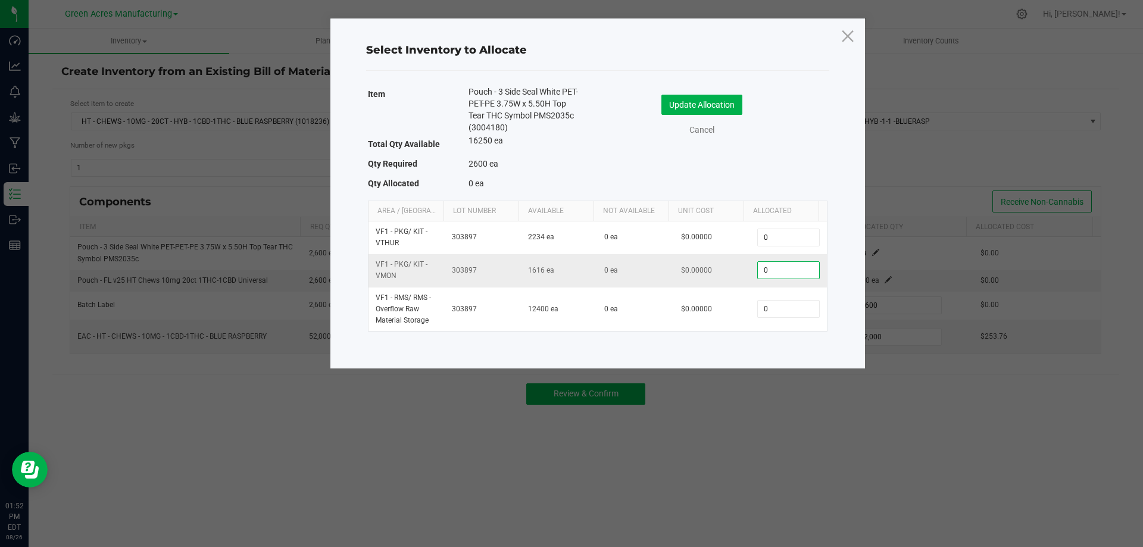
click at [771, 269] on input "0" at bounding box center [788, 270] width 61 height 17
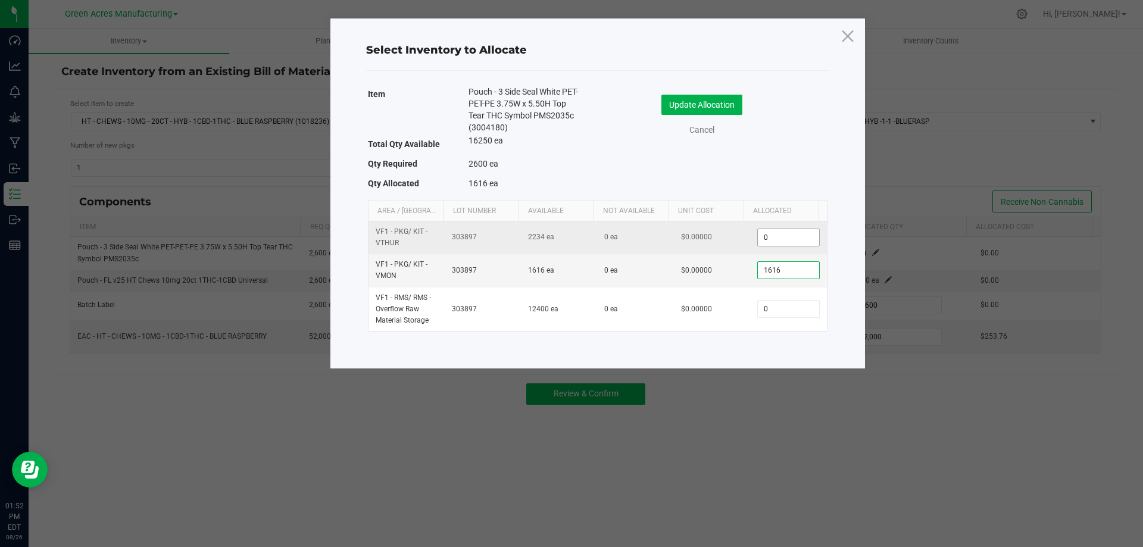
type input "1,616"
click at [781, 238] on input "0" at bounding box center [788, 237] width 61 height 17
type input "1"
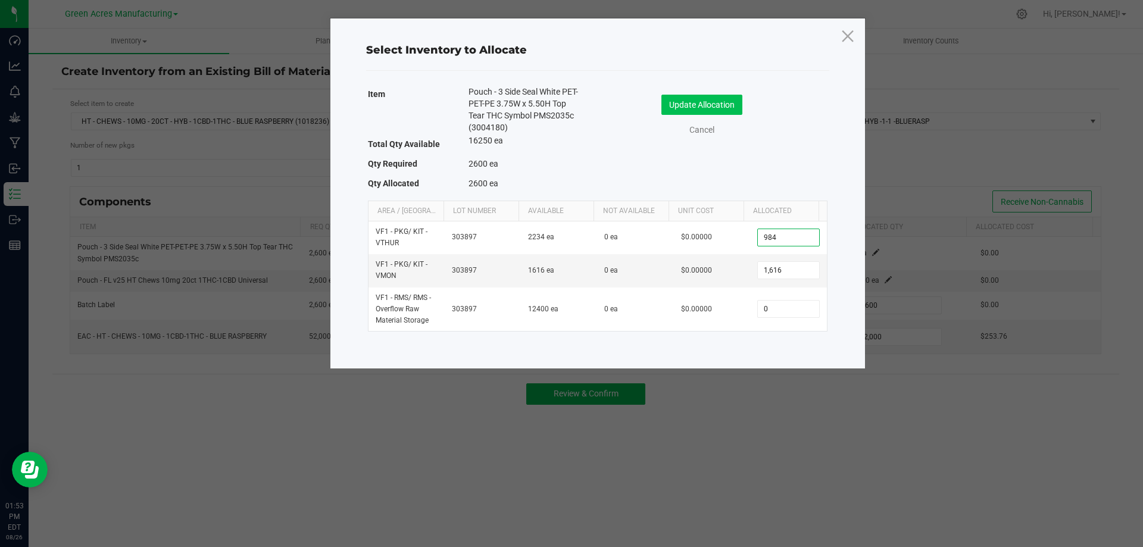
type input "984"
click at [721, 111] on button "Update Allocation" at bounding box center [701, 105] width 81 height 20
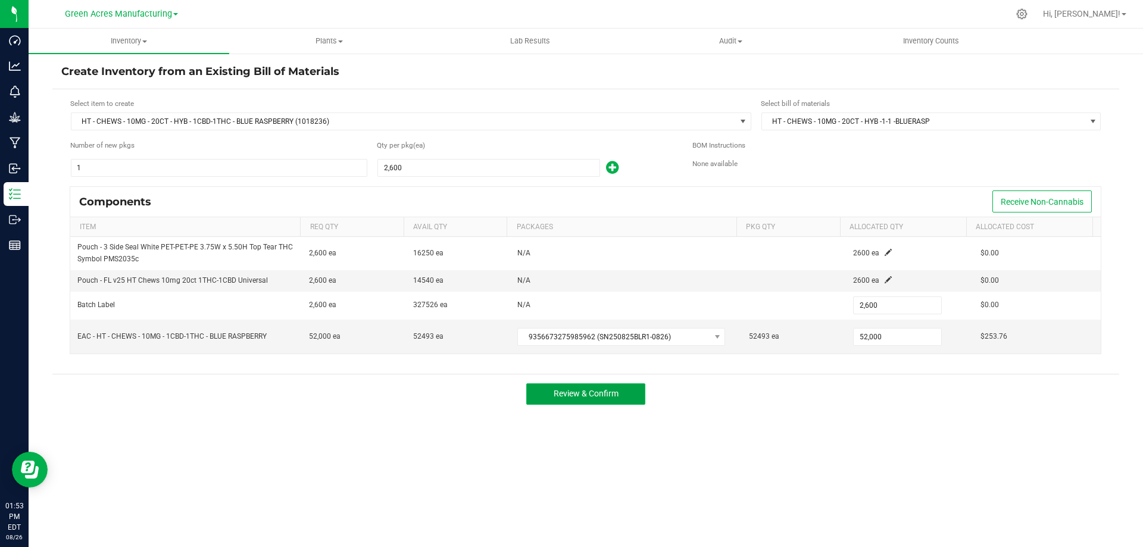
click at [607, 394] on span "Review & Confirm" at bounding box center [586, 394] width 65 height 10
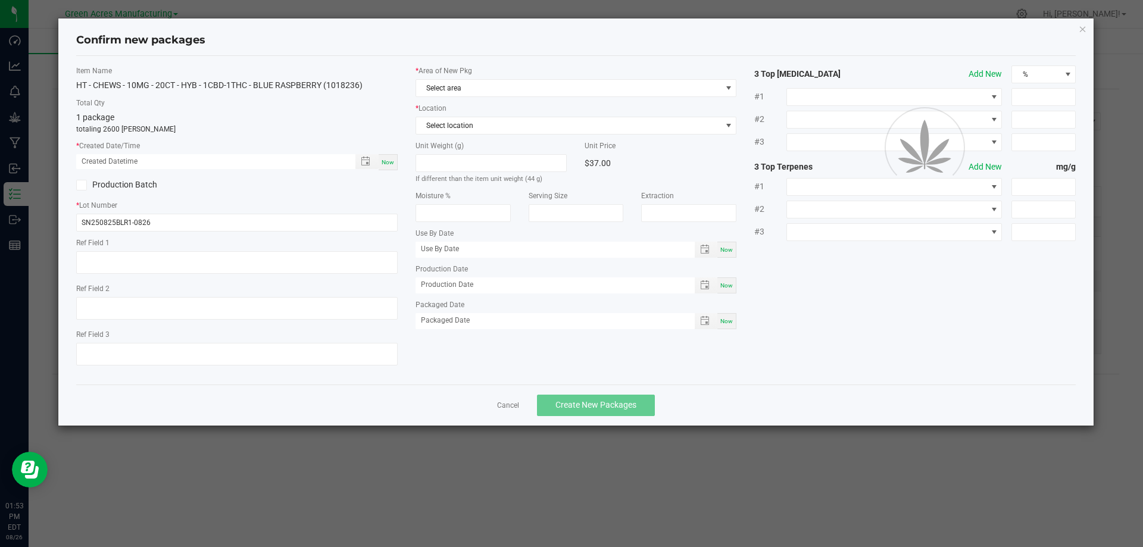
type textarea "Made 1 undosed pot"
type input "03/07/2026"
click at [388, 161] on span "Now" at bounding box center [388, 162] width 12 height 7
type input "08/26/2025 01:53 PM"
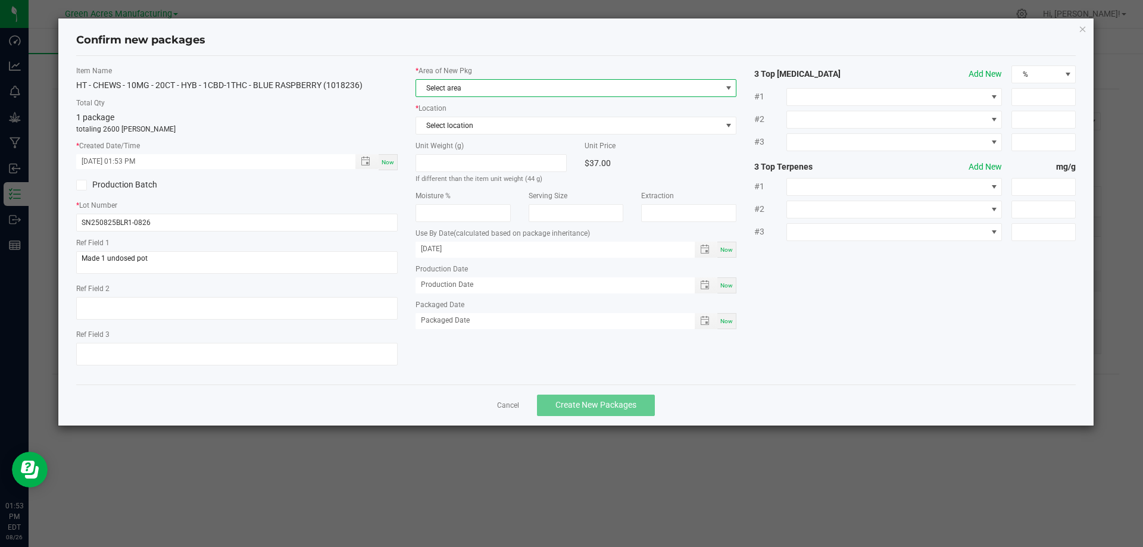
click at [493, 89] on span "Select area" at bounding box center [568, 88] width 305 height 17
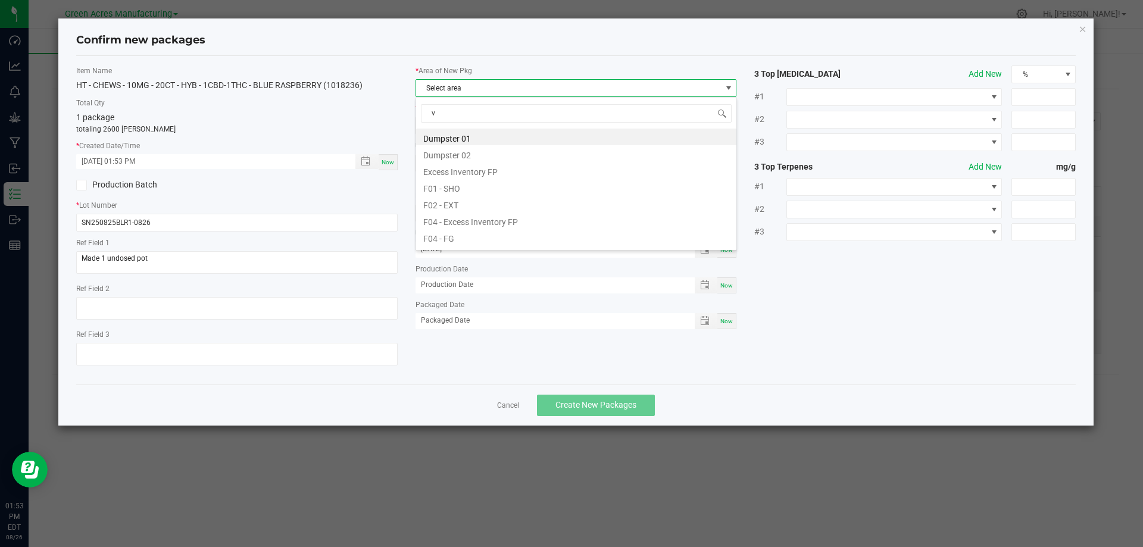
scroll to position [18, 321]
type input "va"
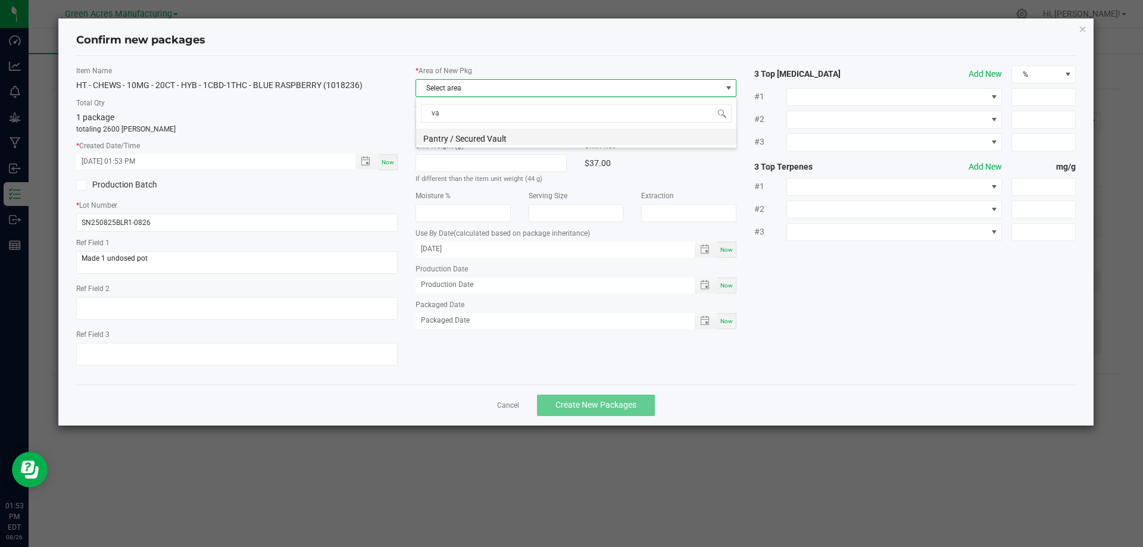
click at [479, 134] on li "Pantry / Secured Vault" at bounding box center [576, 137] width 320 height 17
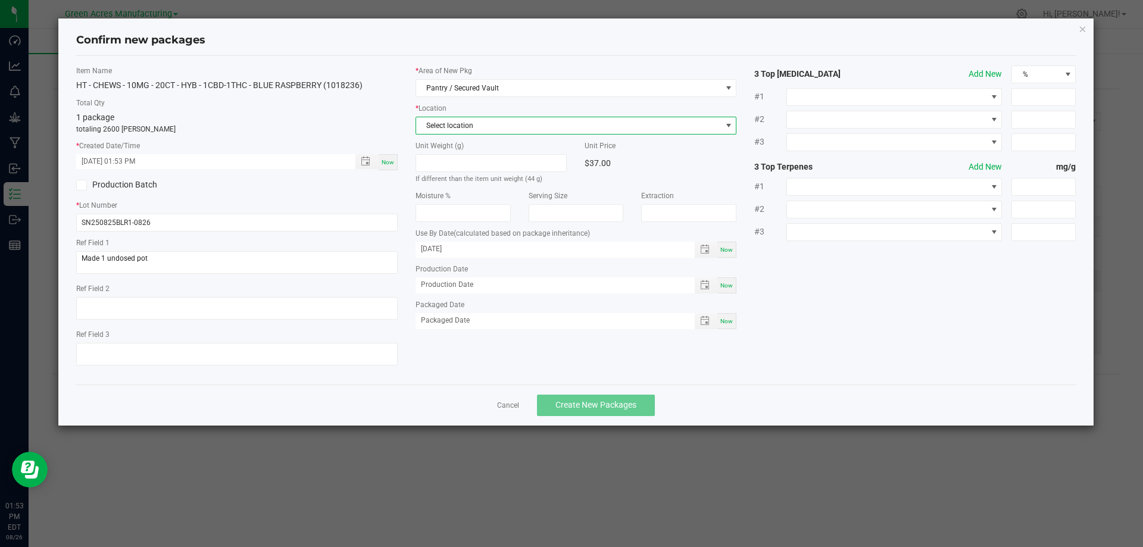
click at [481, 126] on span "Select location" at bounding box center [568, 125] width 305 height 17
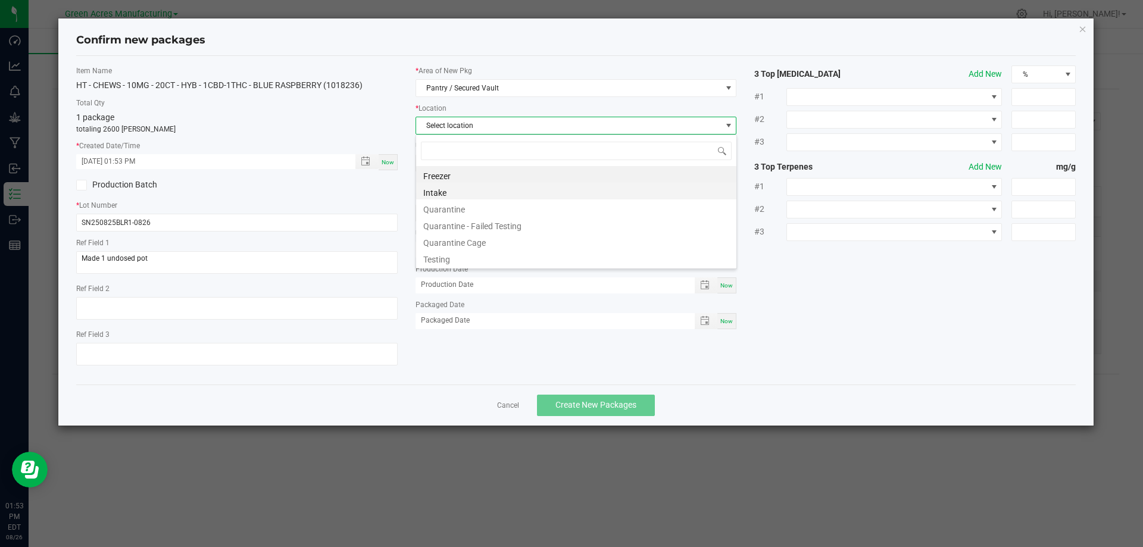
click at [455, 195] on li "Intake" at bounding box center [576, 191] width 320 height 17
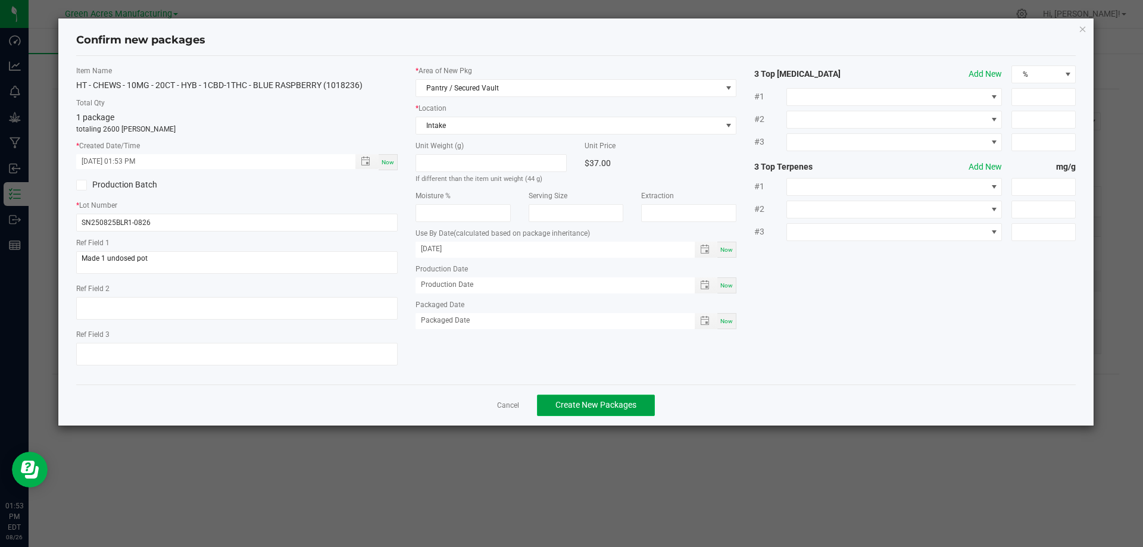
click at [587, 409] on span "Create New Packages" at bounding box center [595, 405] width 81 height 10
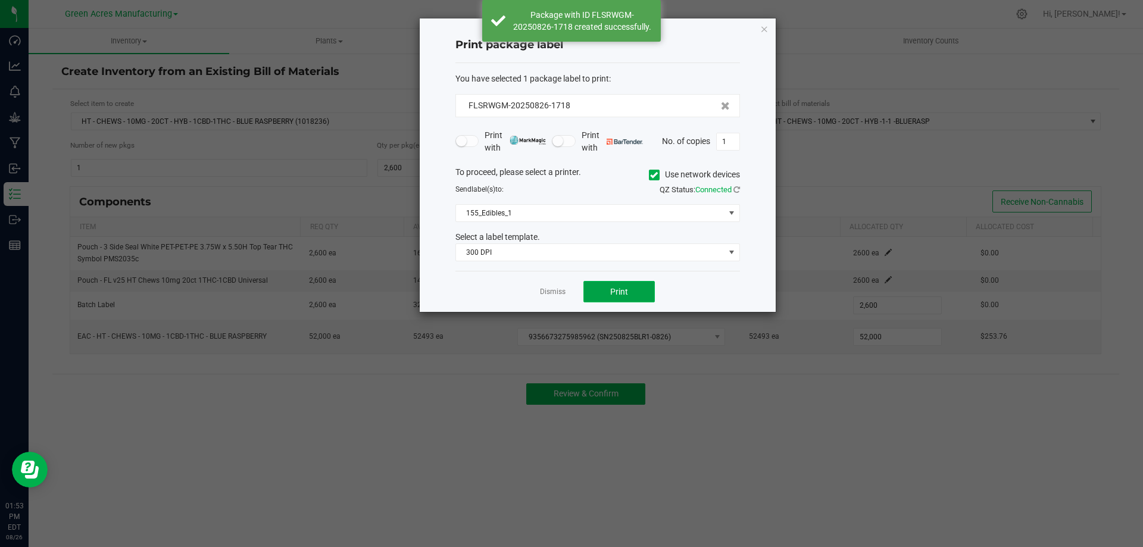
click at [609, 287] on button "Print" at bounding box center [618, 291] width 71 height 21
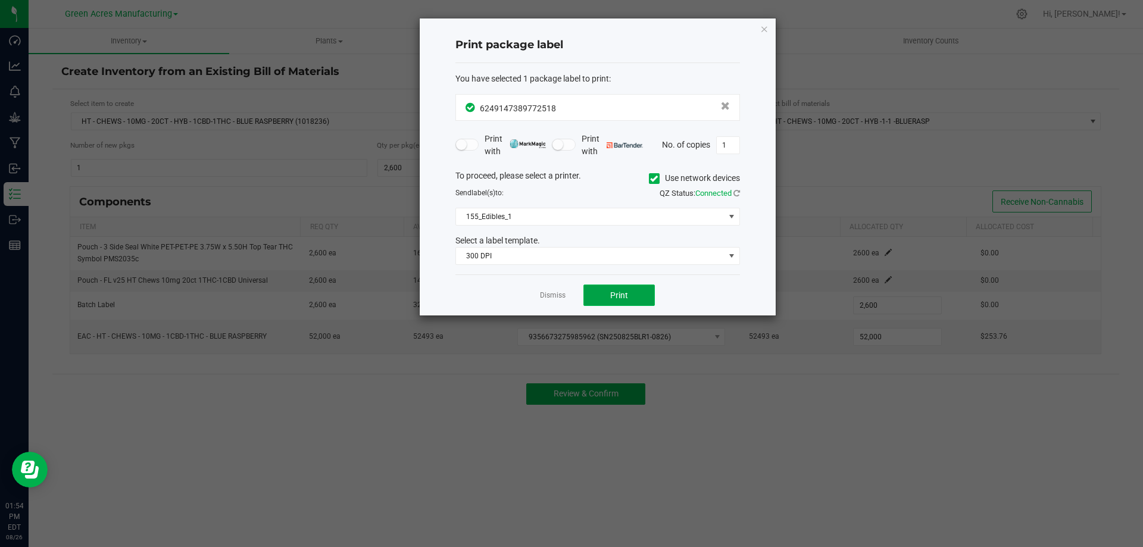
click at [590, 293] on button "Print" at bounding box center [618, 295] width 71 height 21
click at [594, 292] on button "Print" at bounding box center [618, 295] width 71 height 21
click at [608, 295] on button "Print" at bounding box center [618, 295] width 71 height 21
click at [554, 295] on link "Dismiss" at bounding box center [553, 295] width 26 height 10
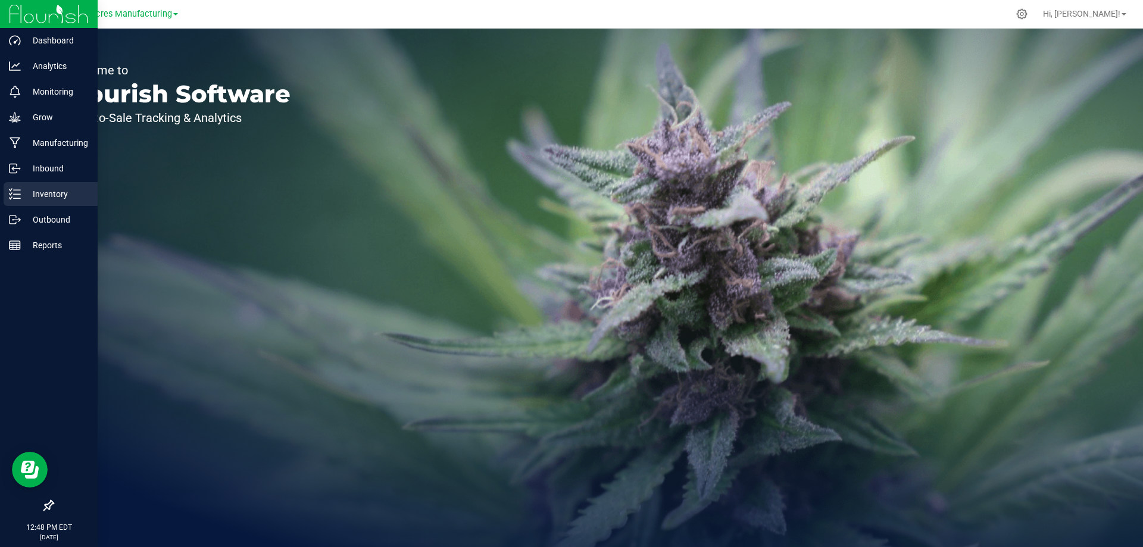
click at [39, 192] on p "Inventory" at bounding box center [56, 194] width 71 height 14
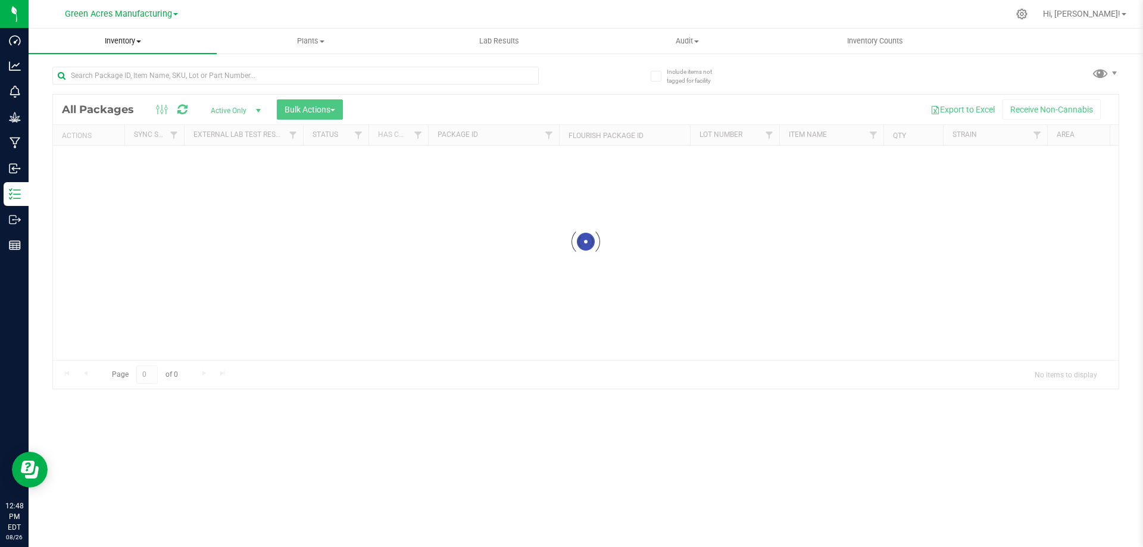
click at [132, 42] on span "Inventory" at bounding box center [123, 41] width 188 height 11
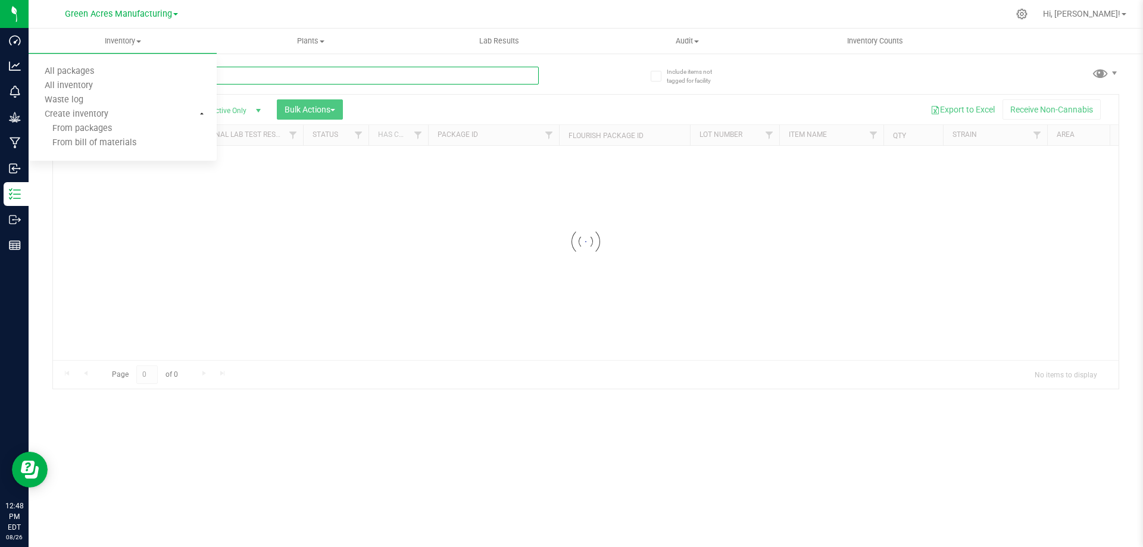
click at [251, 77] on input "text" at bounding box center [295, 76] width 486 height 18
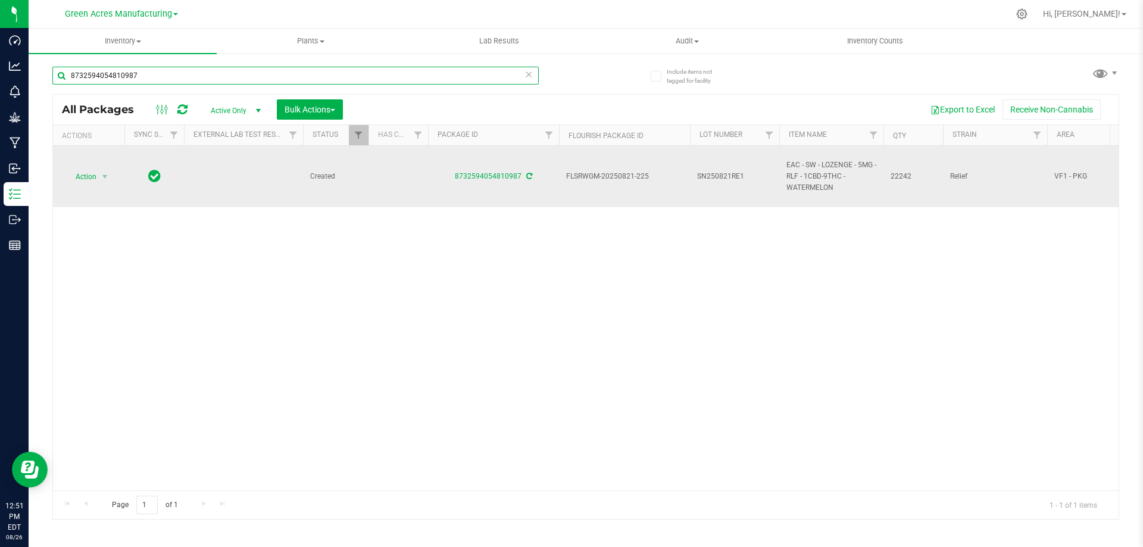
type input "8732594054810987"
click at [746, 180] on span "SN250821RE1" at bounding box center [734, 176] width 75 height 11
type input "SN250821RE1-0826"
click at [734, 243] on div "All Packages Active Only Active Only Lab Samples Locked All External Internal B…" at bounding box center [585, 307] width 1067 height 426
click at [100, 179] on span "select" at bounding box center [105, 177] width 10 height 10
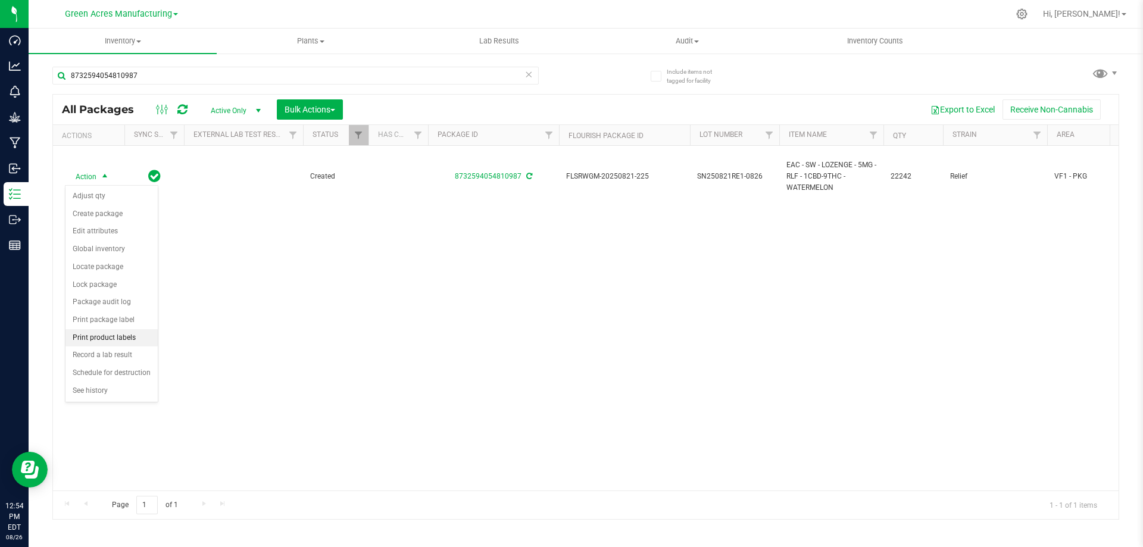
drag, startPoint x: 116, startPoint y: 333, endPoint x: 153, endPoint y: 324, distance: 38.0
click at [115, 334] on li "Print product labels" at bounding box center [111, 338] width 92 height 18
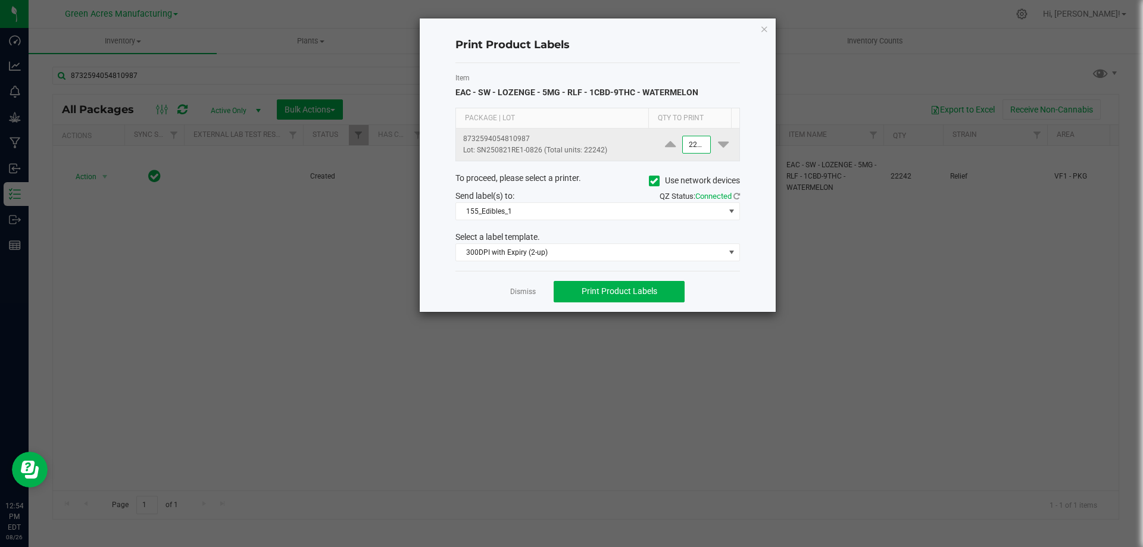
click at [683, 151] on input "22242" at bounding box center [696, 144] width 27 height 17
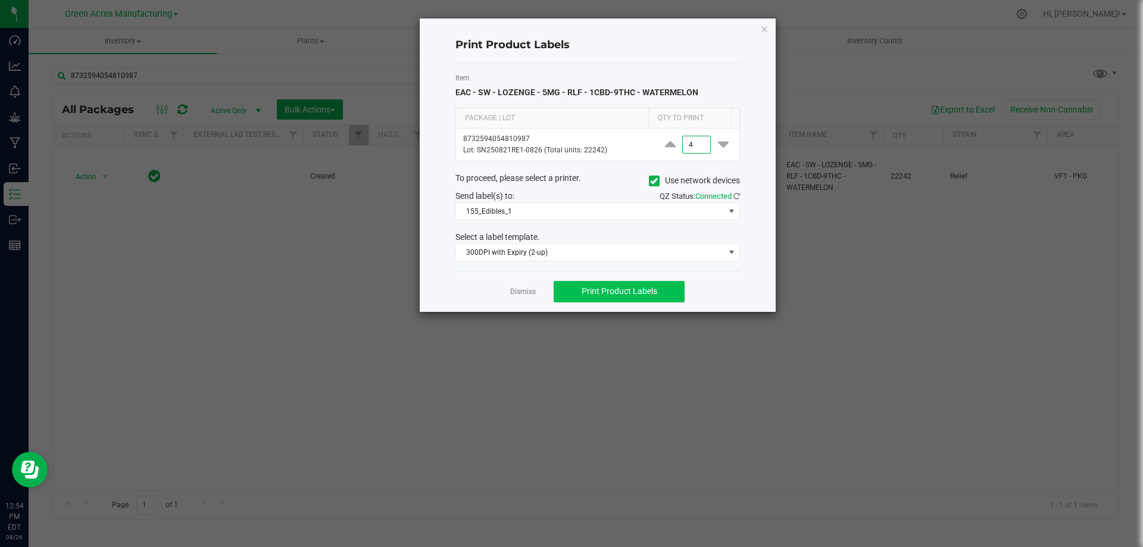
type input "4"
click at [602, 292] on span "Print Product Labels" at bounding box center [620, 291] width 76 height 10
click at [522, 294] on link "Dismiss" at bounding box center [523, 292] width 26 height 10
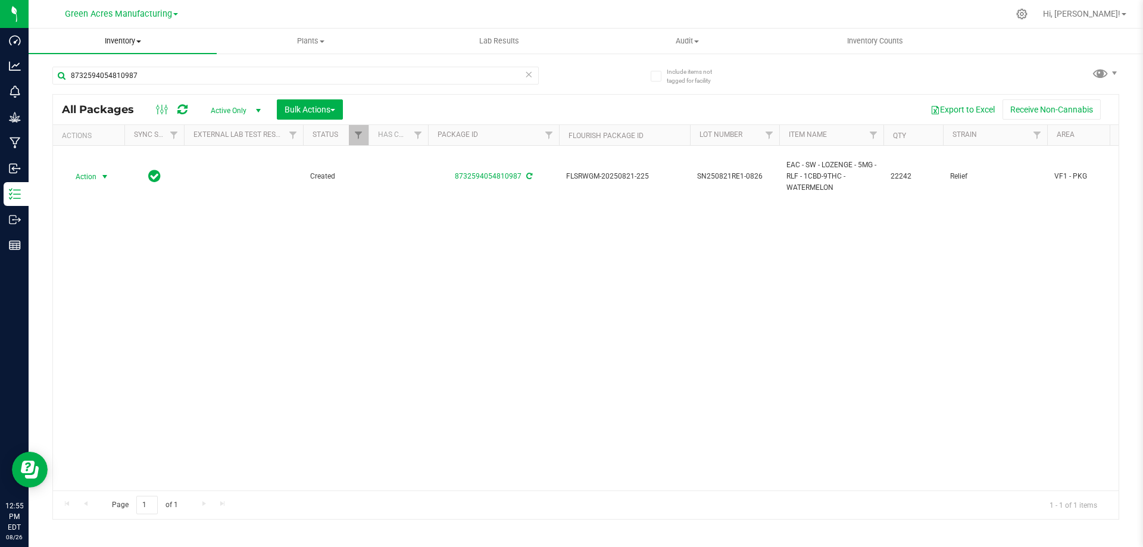
click at [130, 42] on span "Inventory" at bounding box center [123, 41] width 188 height 11
click at [127, 146] on span "From bill of materials" at bounding box center [83, 143] width 108 height 10
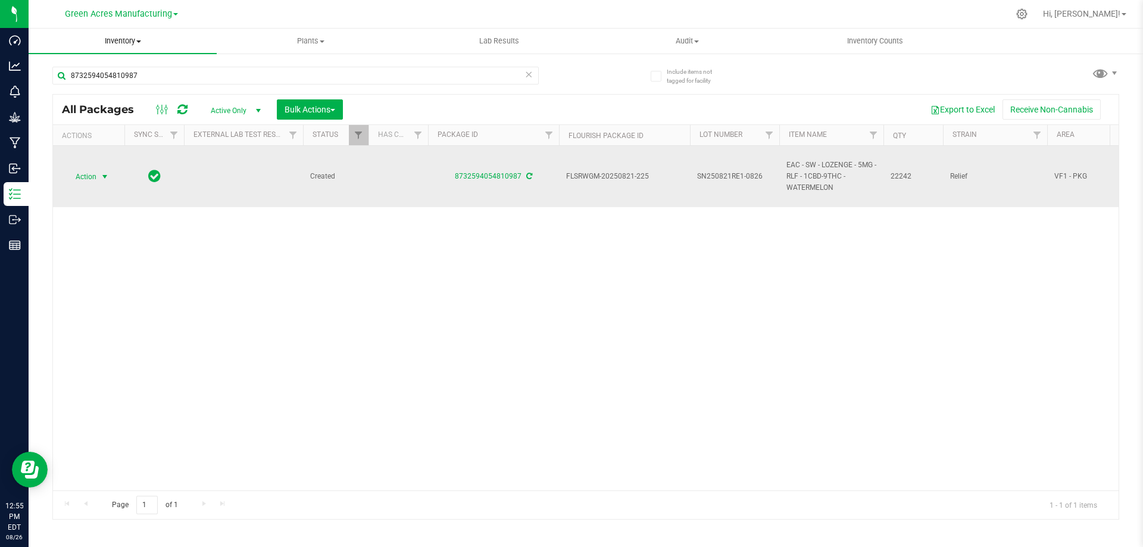
click at [98, 177] on span "select" at bounding box center [105, 176] width 15 height 17
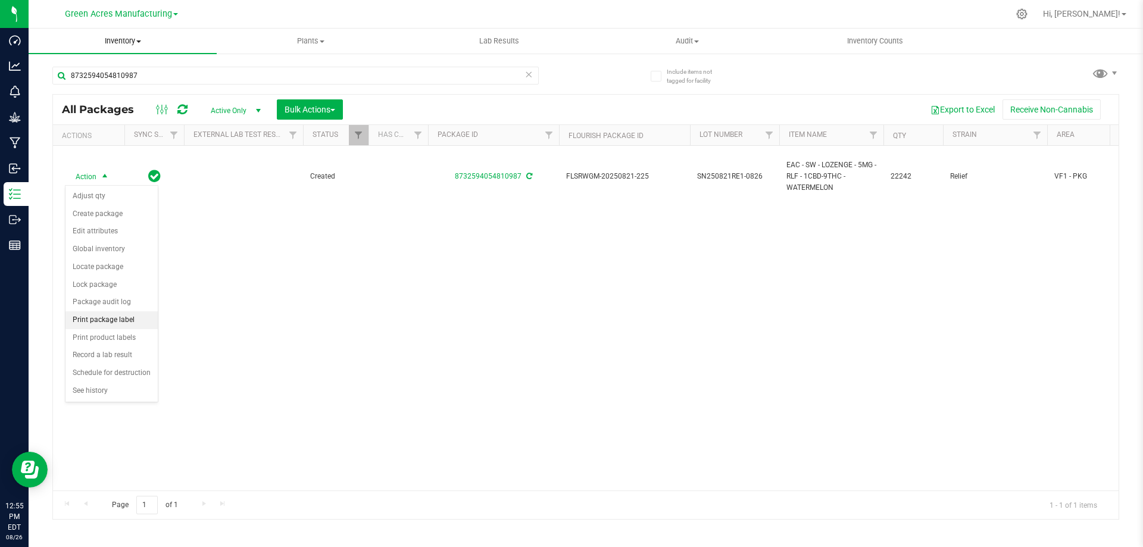
drag, startPoint x: 126, startPoint y: 321, endPoint x: 153, endPoint y: 321, distance: 26.8
click at [131, 321] on li "Print package label" at bounding box center [111, 320] width 92 height 18
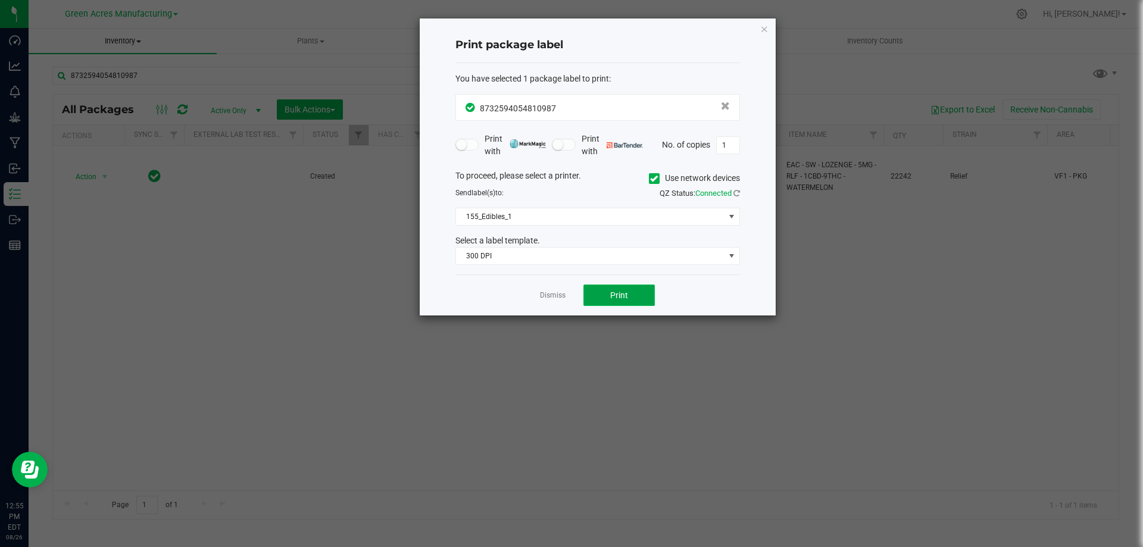
drag, startPoint x: 606, startPoint y: 290, endPoint x: 614, endPoint y: 293, distance: 8.3
click at [614, 293] on button "Print" at bounding box center [618, 295] width 71 height 21
click at [553, 292] on link "Dismiss" at bounding box center [553, 295] width 26 height 10
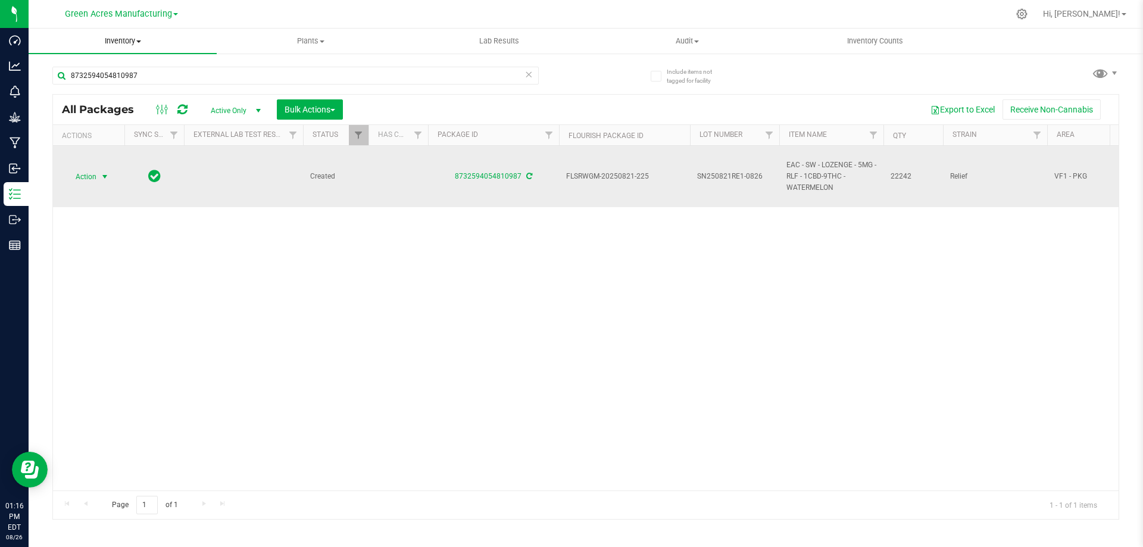
click at [99, 181] on span "select" at bounding box center [105, 176] width 15 height 17
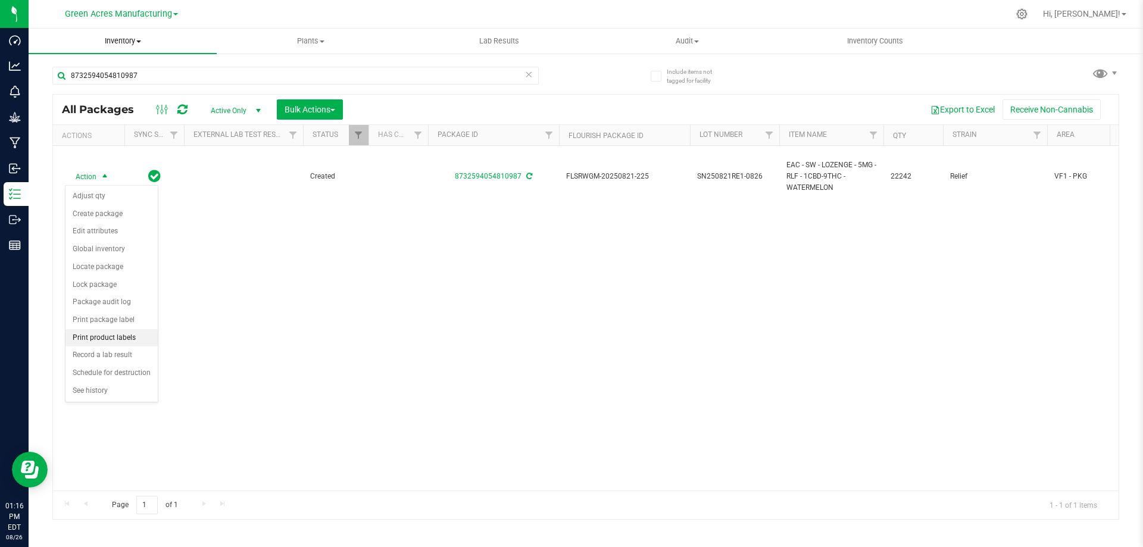
click at [112, 338] on li "Print product labels" at bounding box center [111, 338] width 92 height 18
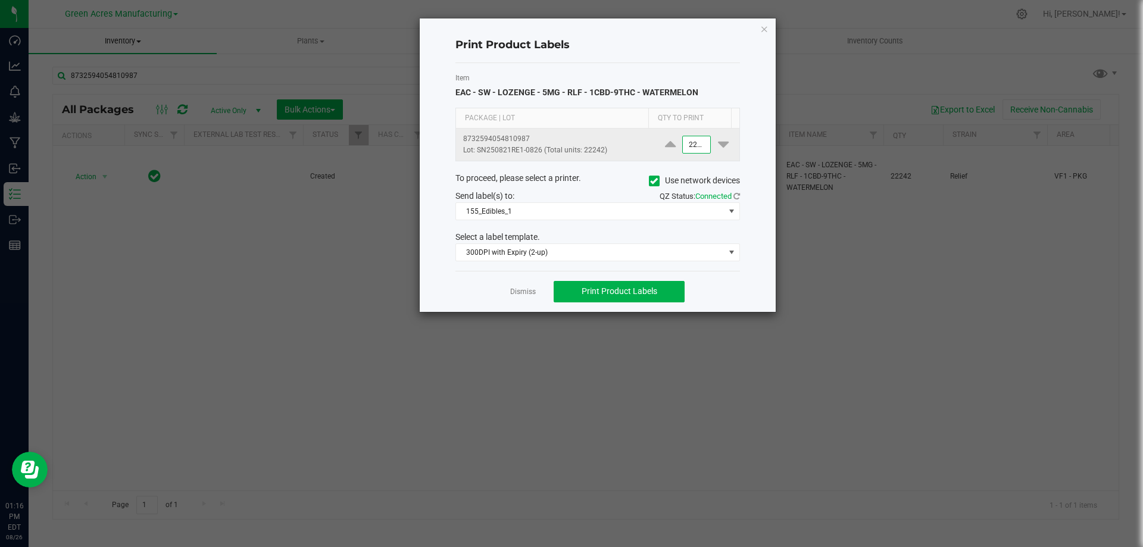
click at [687, 147] on input "22242" at bounding box center [696, 144] width 27 height 17
type input "1,000"
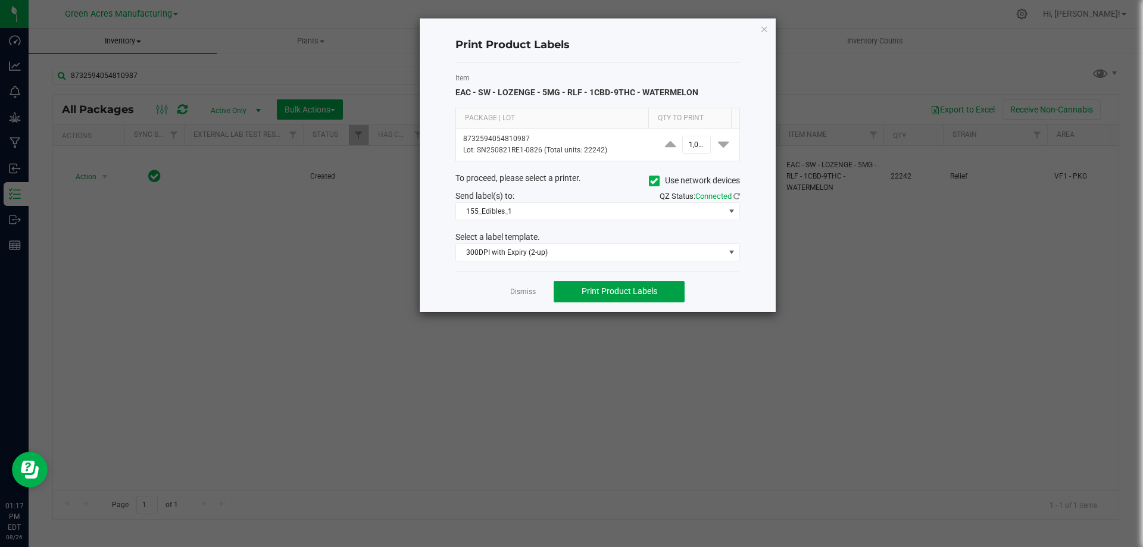
drag, startPoint x: 646, startPoint y: 291, endPoint x: 639, endPoint y: 267, distance: 25.6
click at [640, 276] on div "Dismiss Print Product Labels" at bounding box center [597, 291] width 285 height 41
click at [602, 293] on span "Print Product Labels" at bounding box center [620, 291] width 76 height 10
click at [521, 288] on link "Dismiss" at bounding box center [523, 292] width 26 height 10
